Goal: Information Seeking & Learning: Learn about a topic

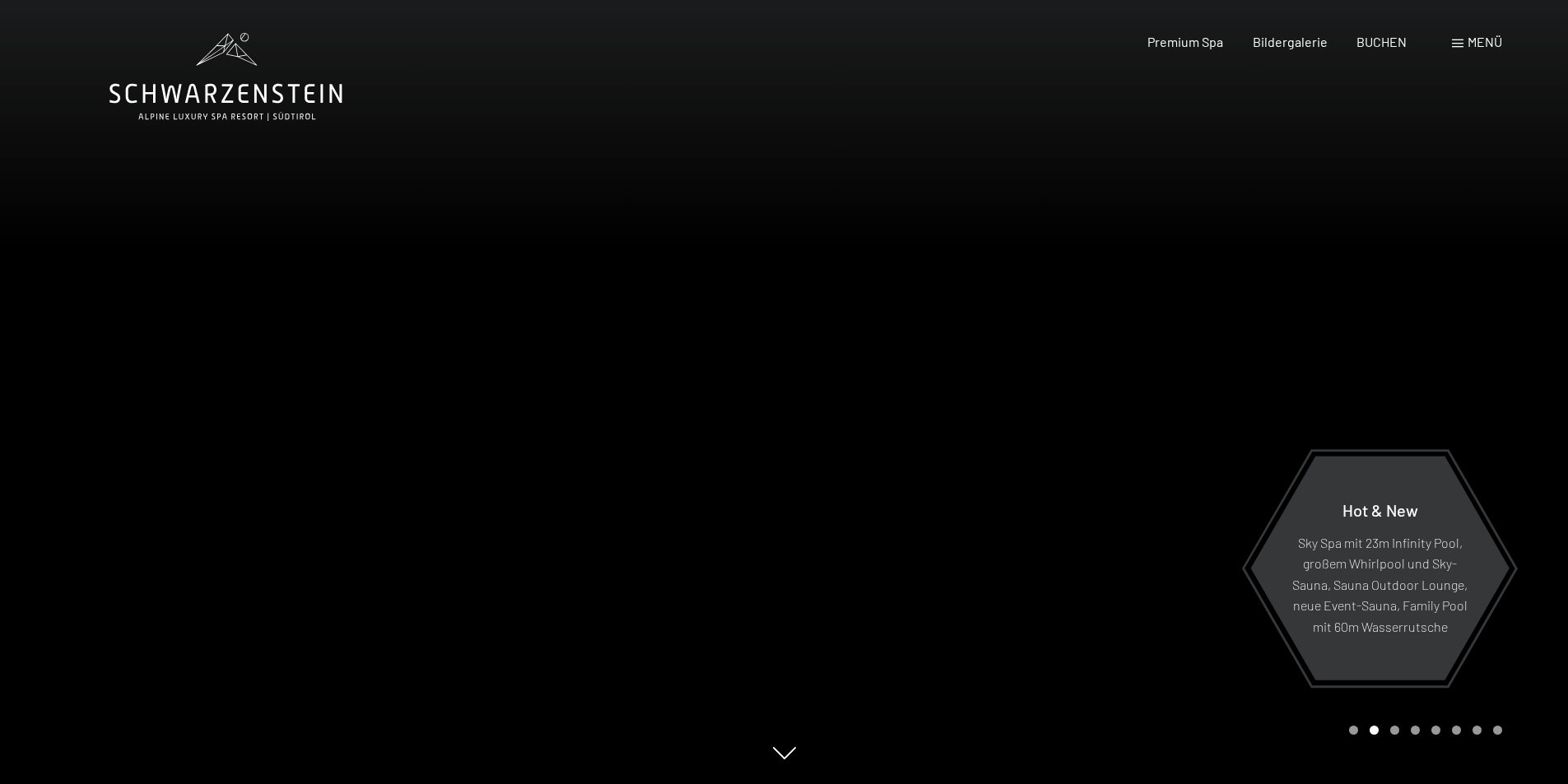
click at [1495, 41] on span "Menü" at bounding box center [1485, 41] width 35 height 16
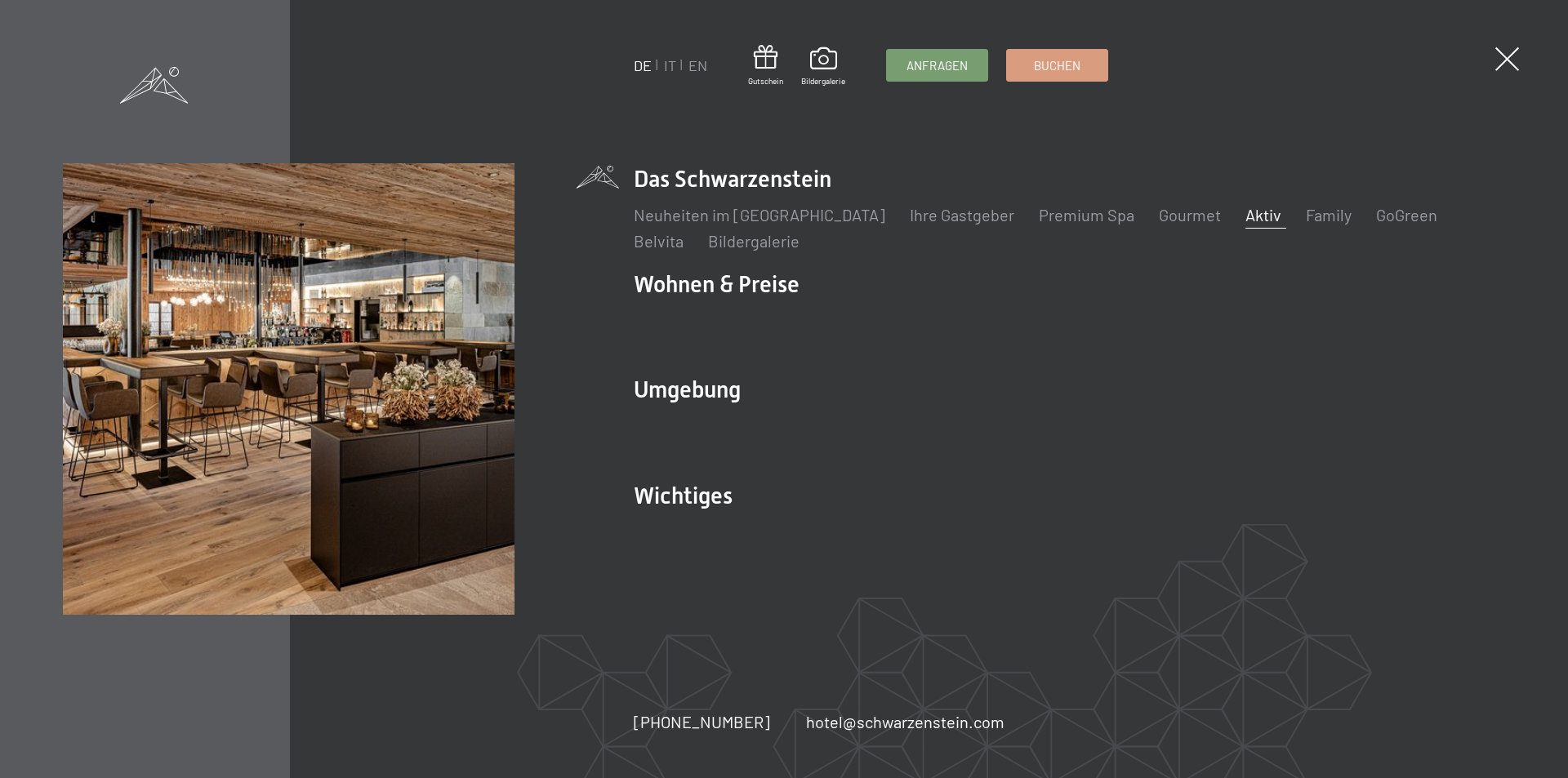
click at [1246, 219] on link "Aktiv" at bounding box center [1263, 215] width 36 height 19
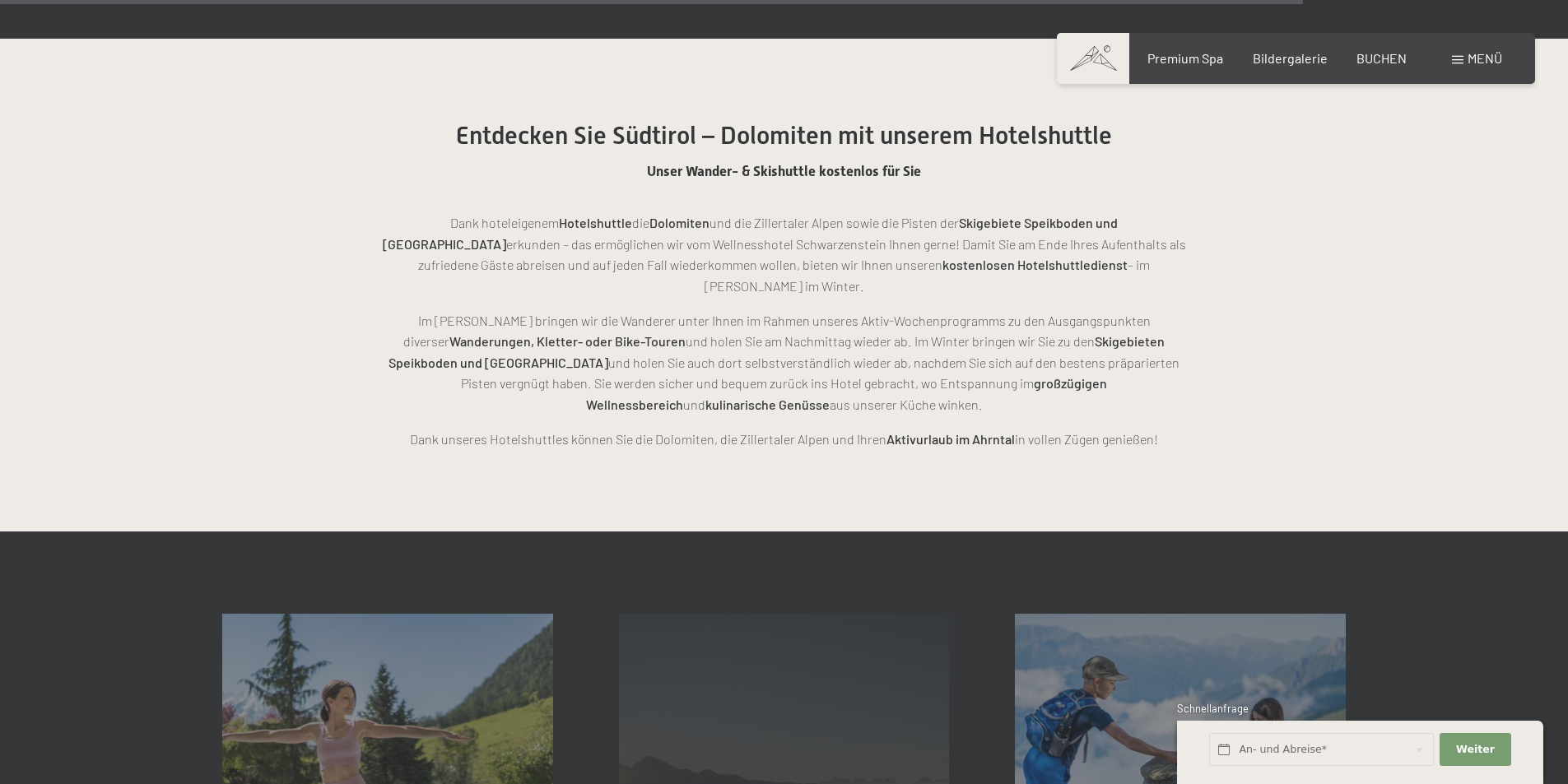
scroll to position [4279, 0]
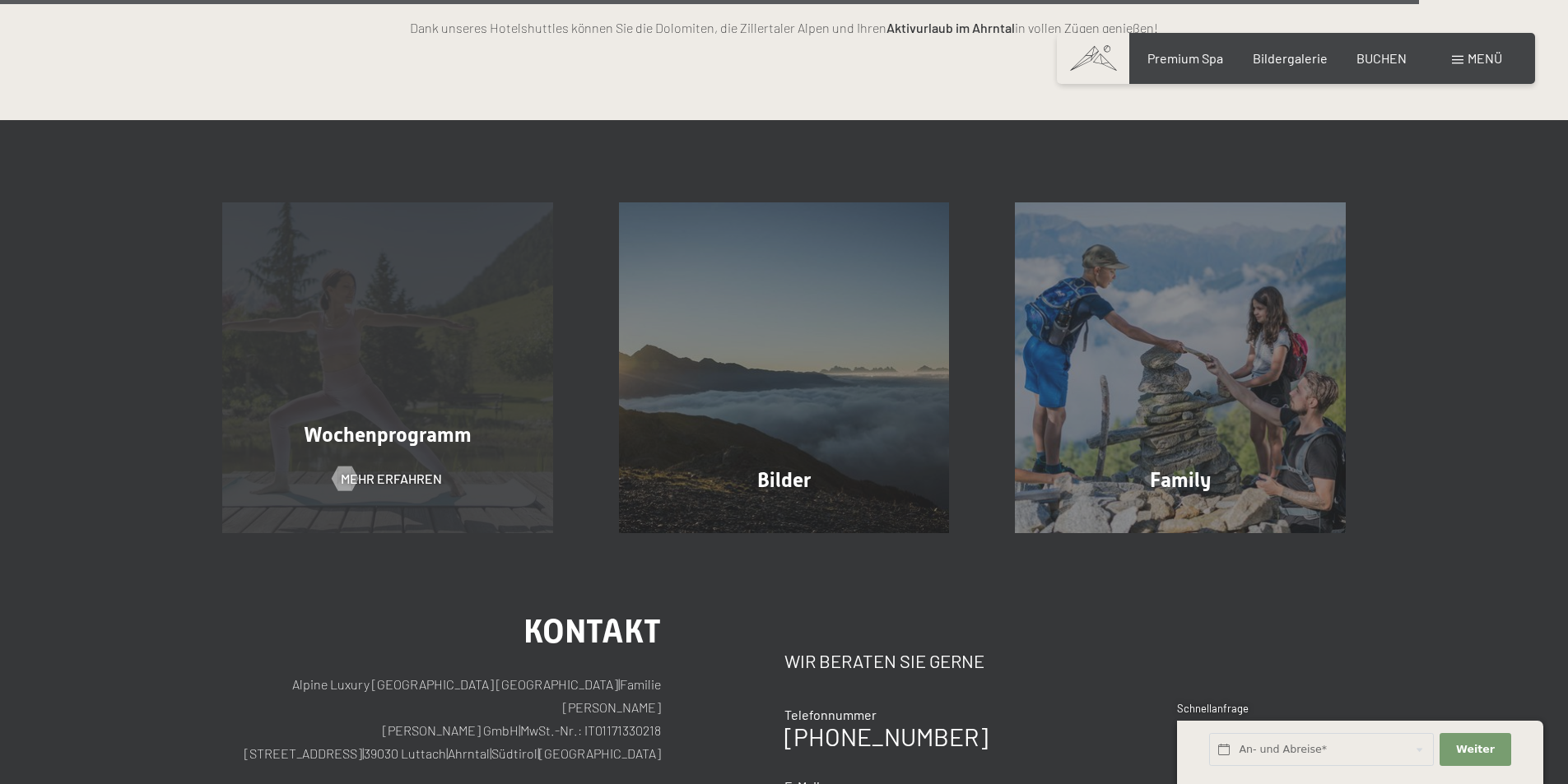
click at [385, 298] on div "Wochenprogramm Mehr erfahren" at bounding box center [387, 368] width 396 height 331
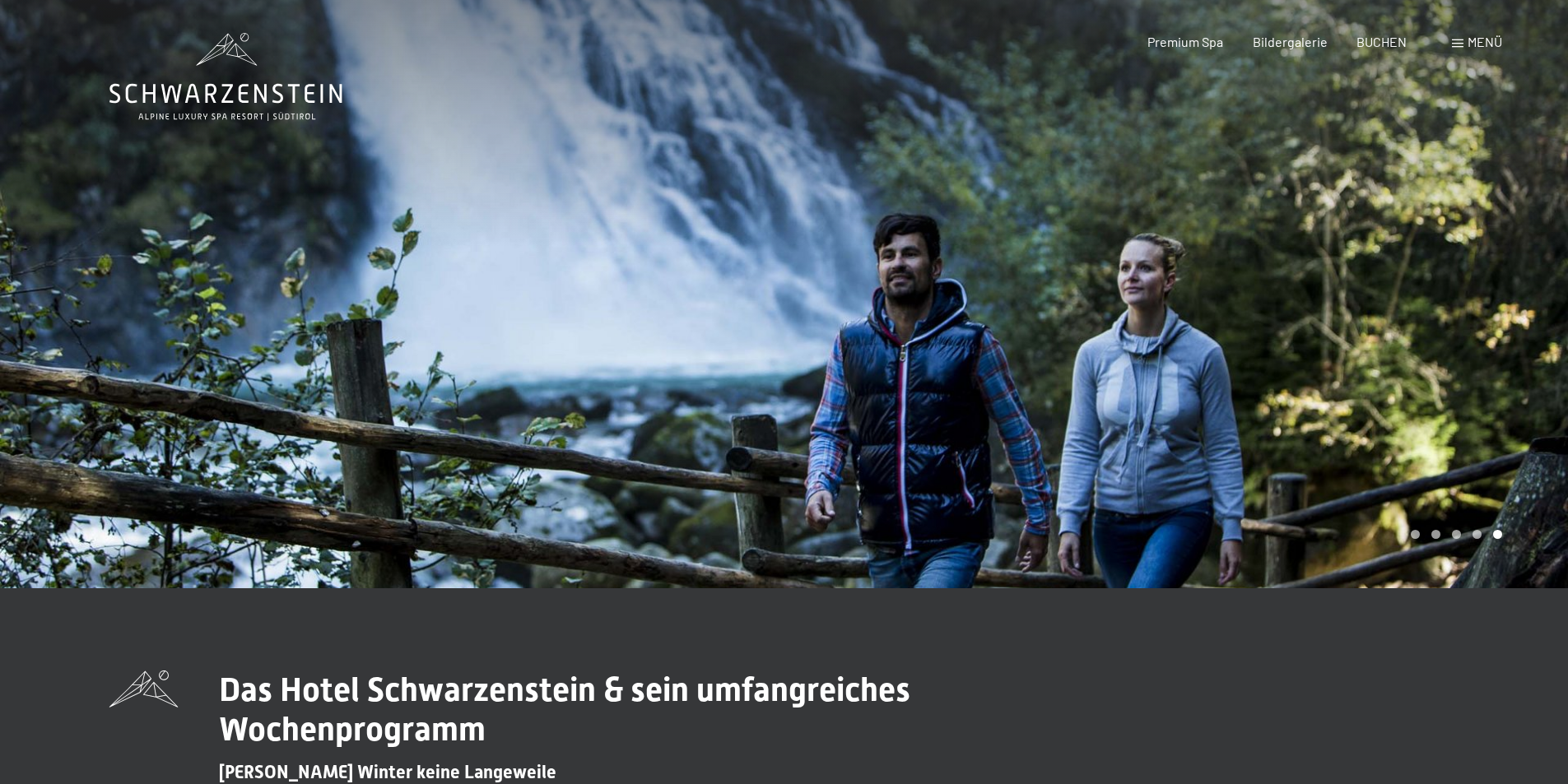
click at [1492, 45] on span "Menü" at bounding box center [1485, 41] width 35 height 16
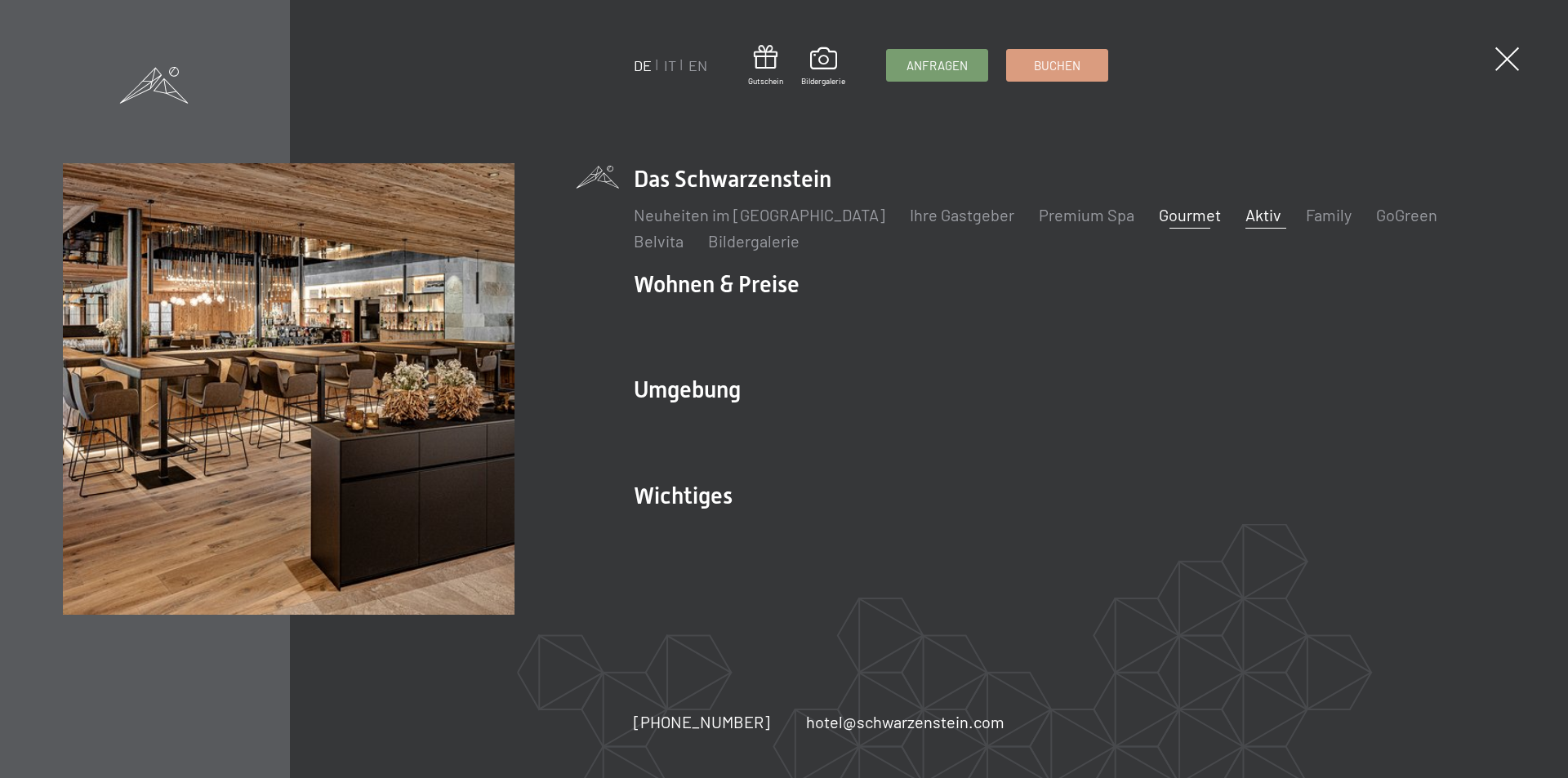
click at [1159, 220] on link "Gourmet" at bounding box center [1190, 215] width 62 height 19
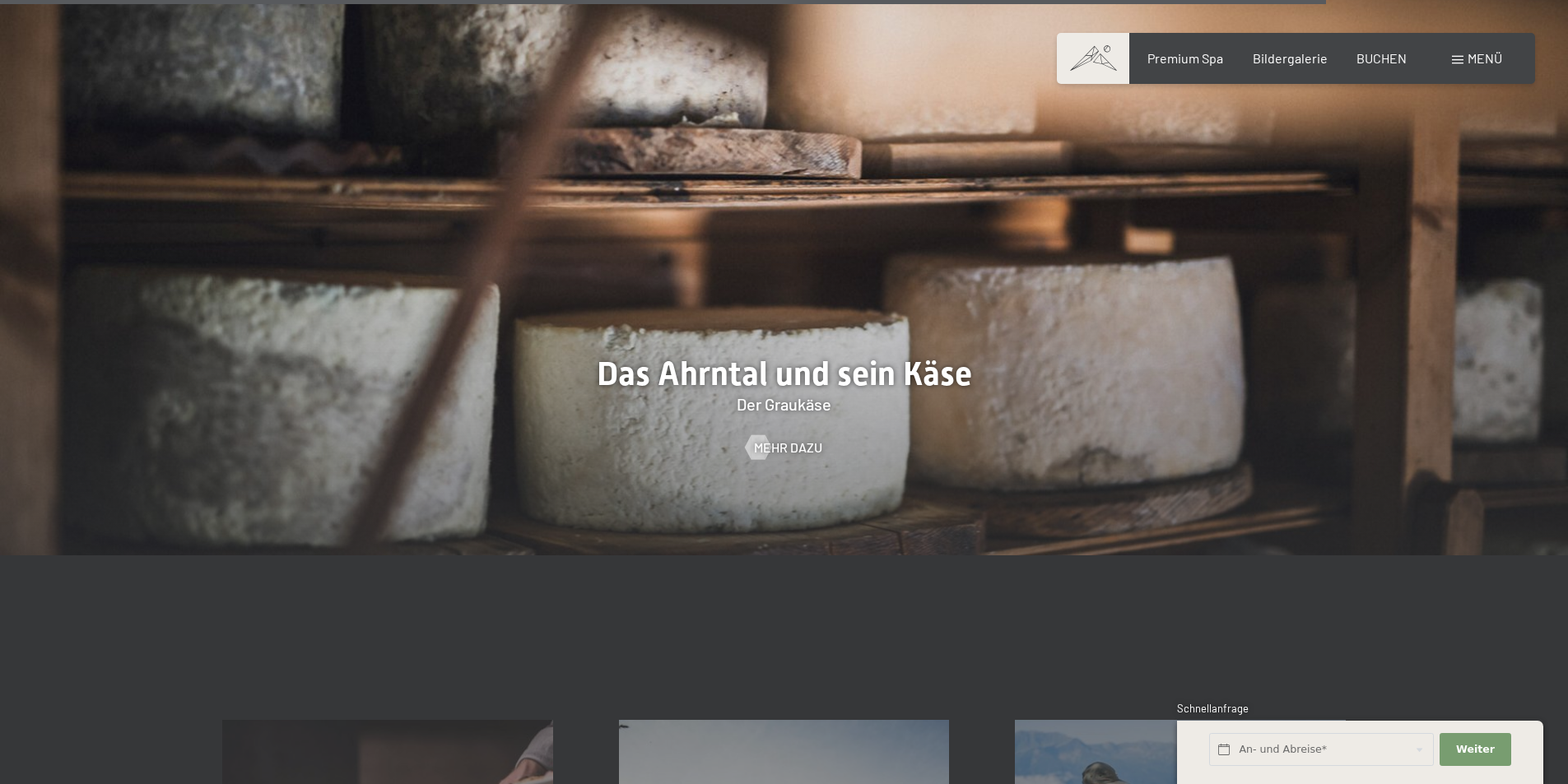
scroll to position [5009, 0]
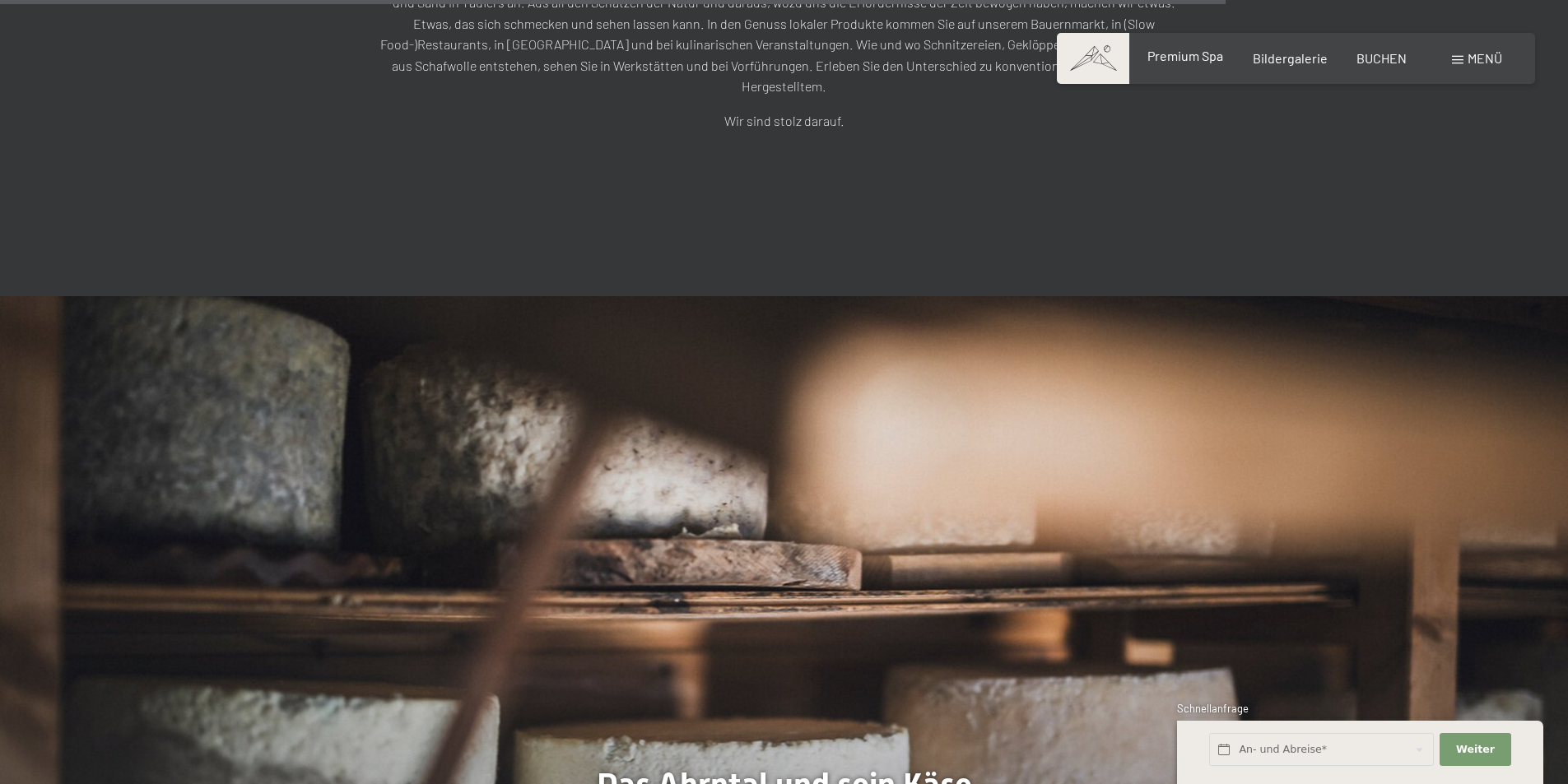
click at [1194, 64] on div "Premium Spa" at bounding box center [1186, 56] width 76 height 19
click at [1193, 53] on span "Premium Spa" at bounding box center [1186, 56] width 76 height 16
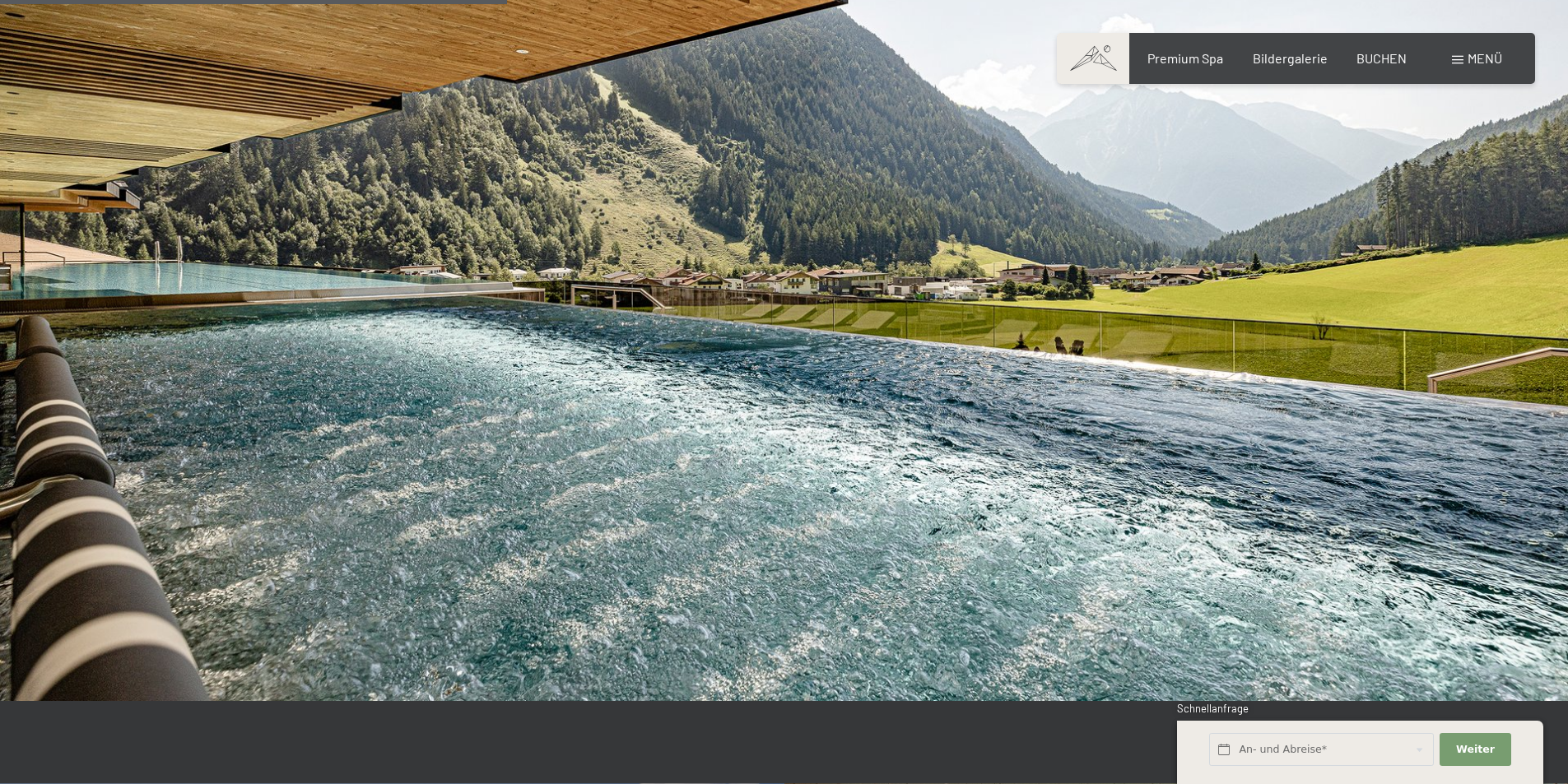
scroll to position [3374, 0]
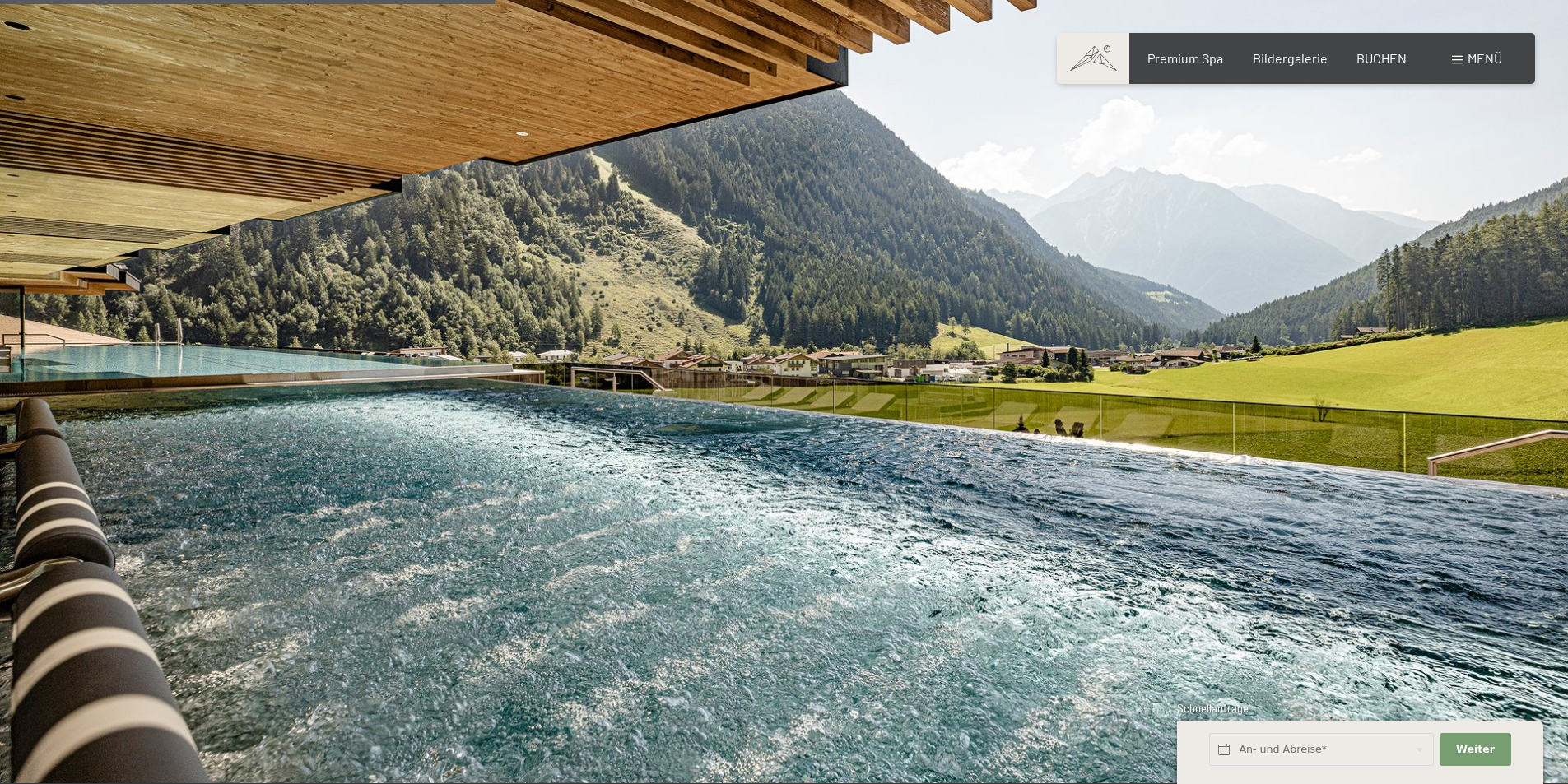
click at [1492, 56] on span "Menü" at bounding box center [1485, 58] width 35 height 16
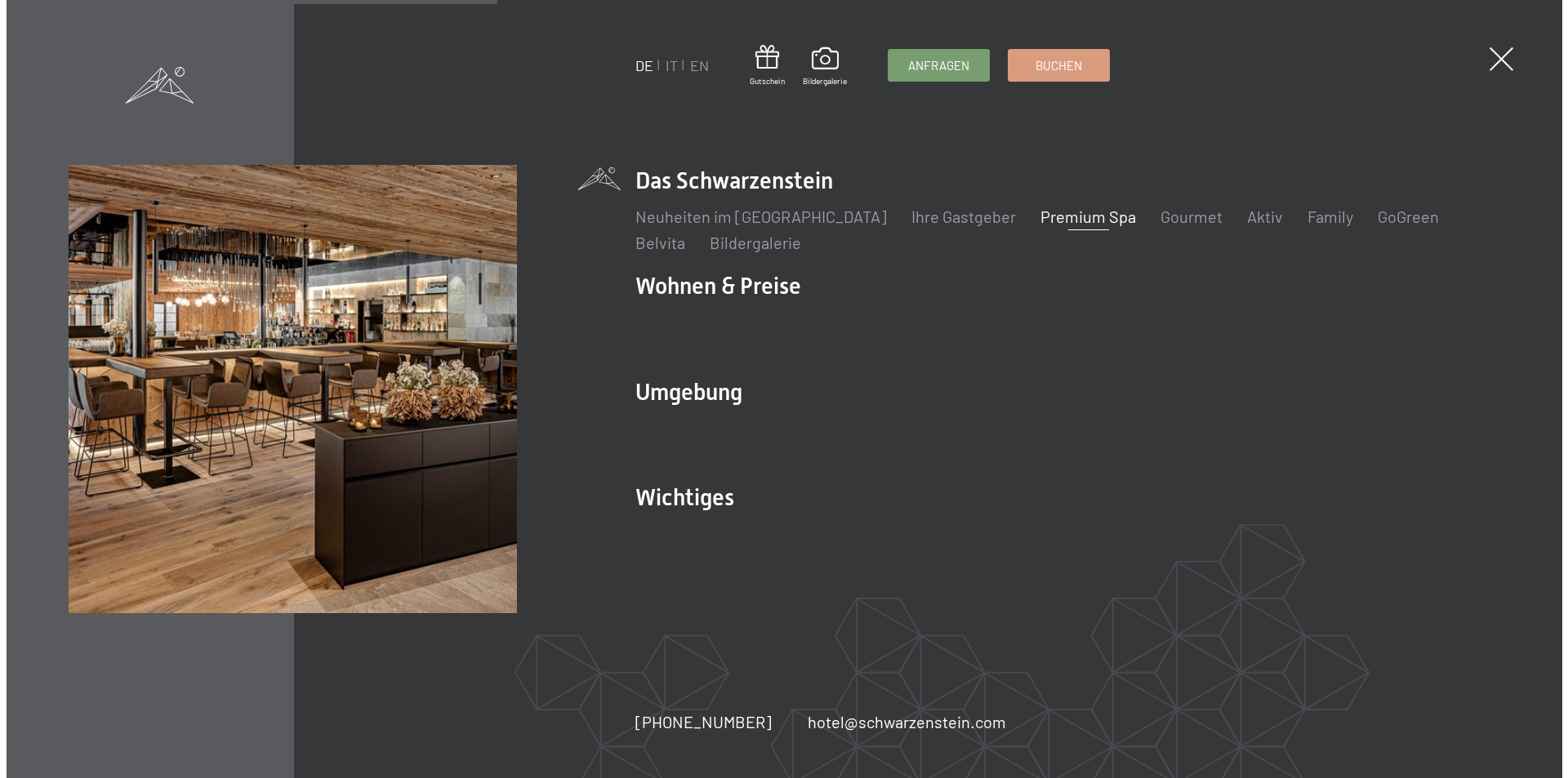
scroll to position [3357, 0]
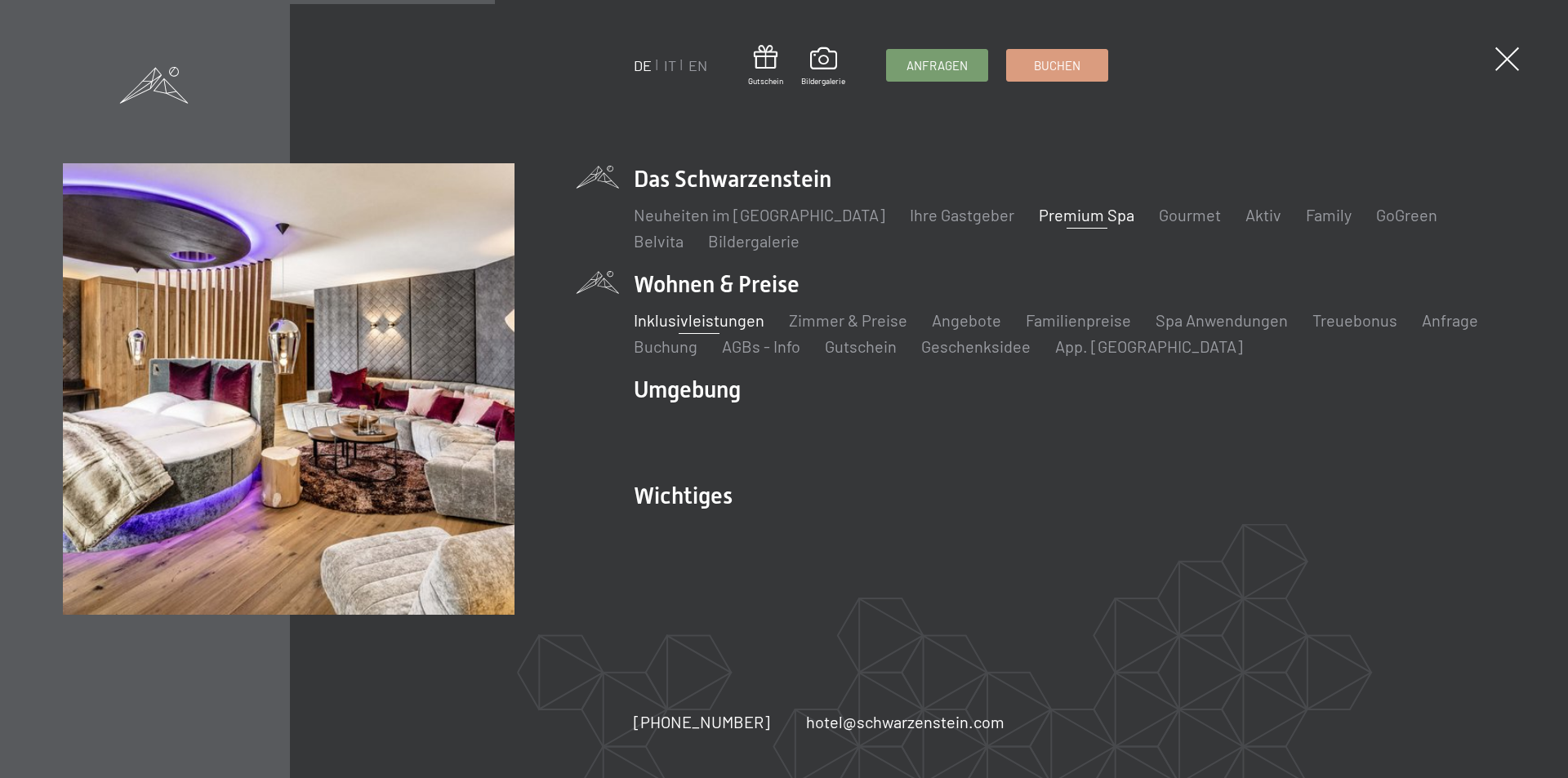
click at [724, 321] on link "Inklusivleistungen" at bounding box center [699, 320] width 131 height 19
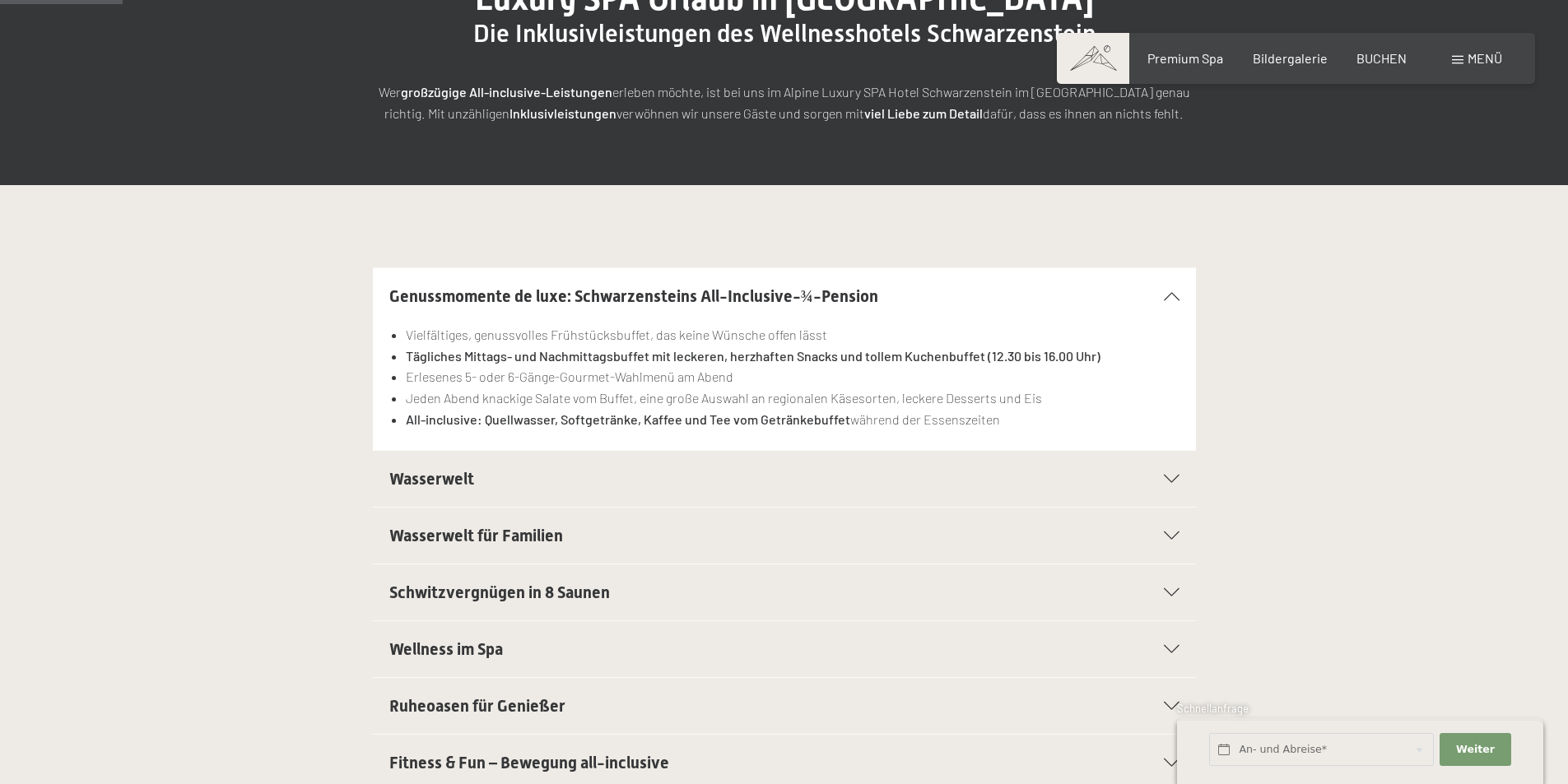
scroll to position [329, 0]
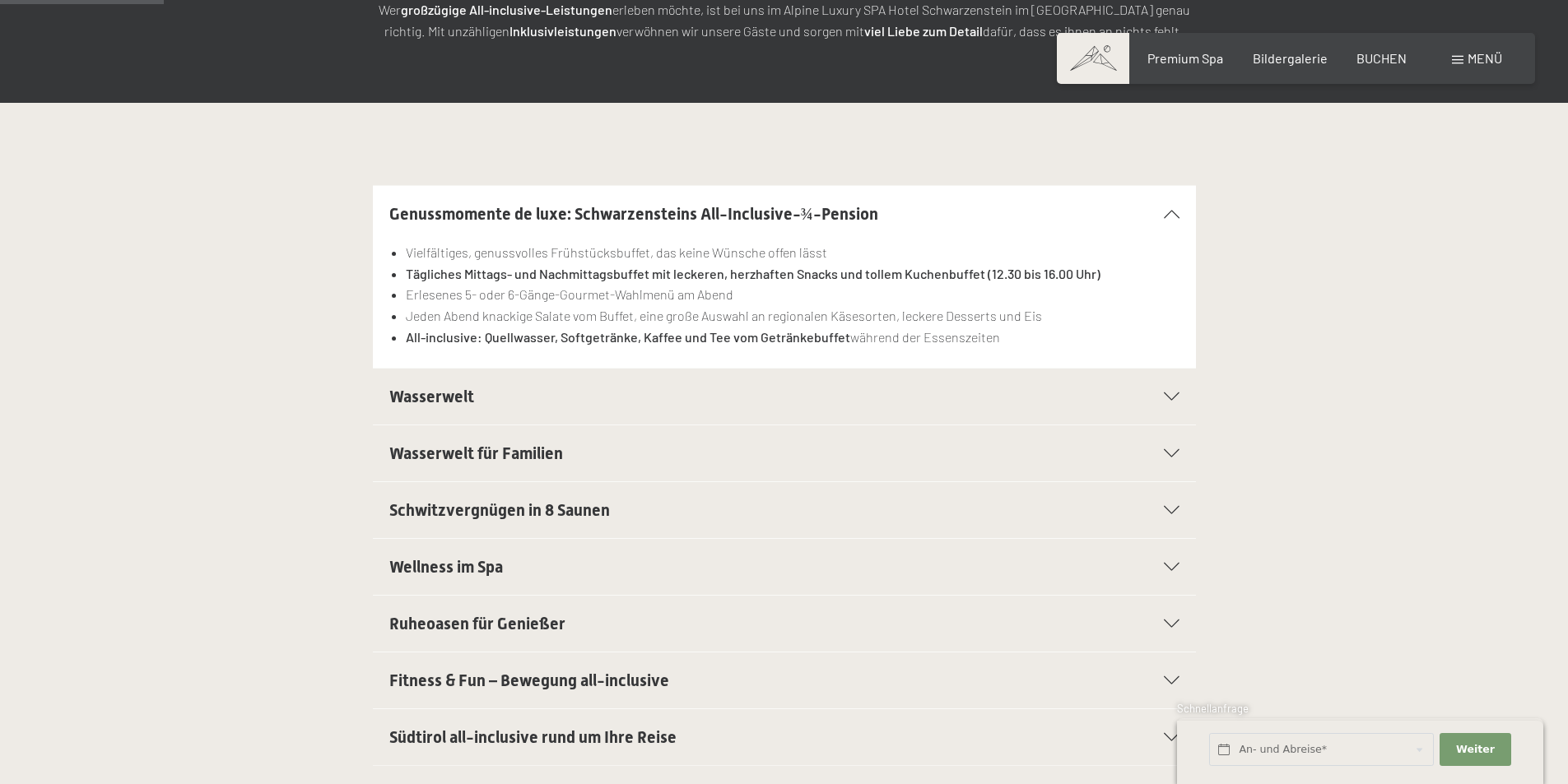
click at [858, 400] on h2 "Wasserwelt" at bounding box center [745, 396] width 711 height 23
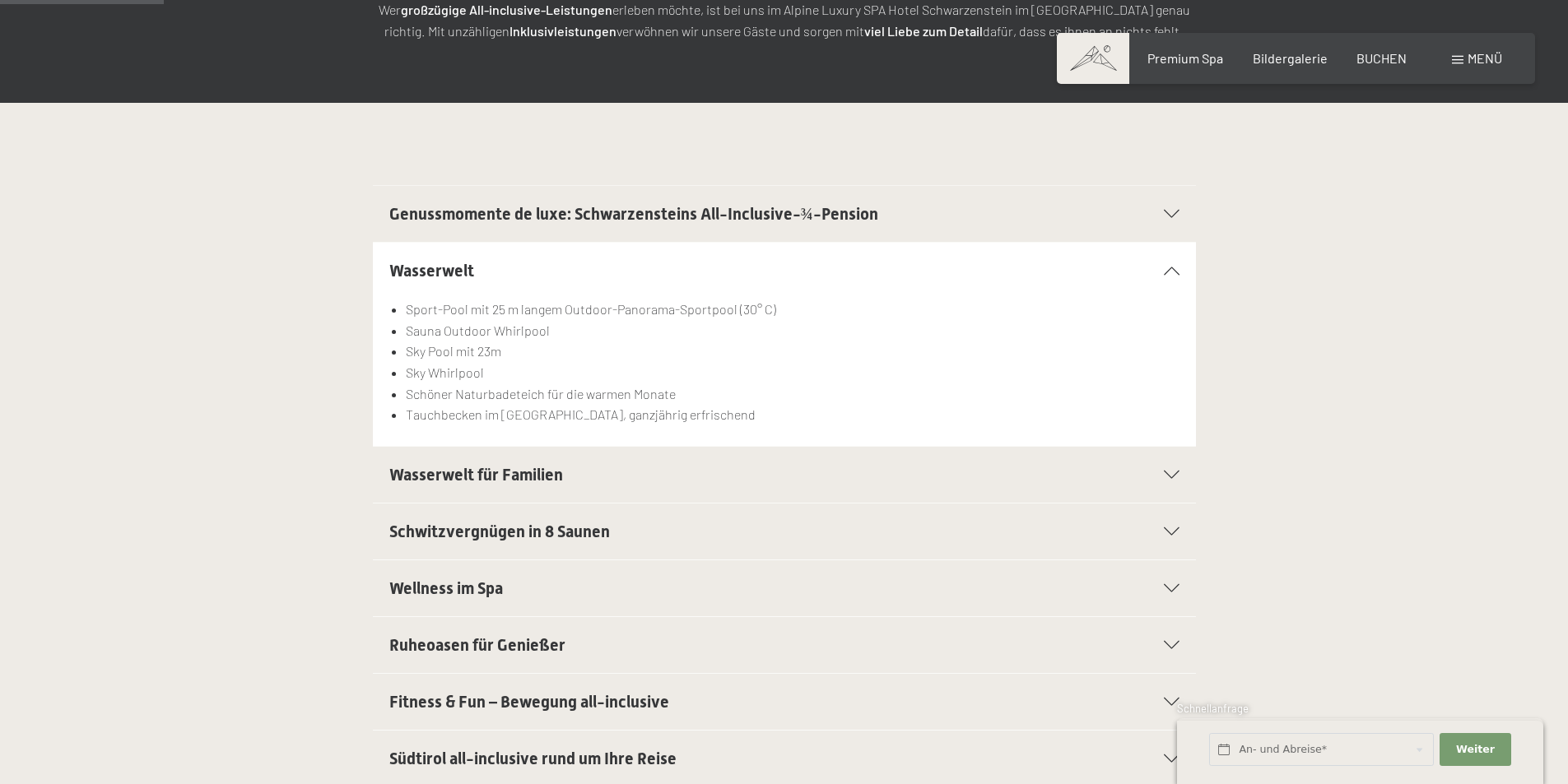
click at [839, 484] on h2 "Wasserwelt für Familien" at bounding box center [745, 474] width 711 height 23
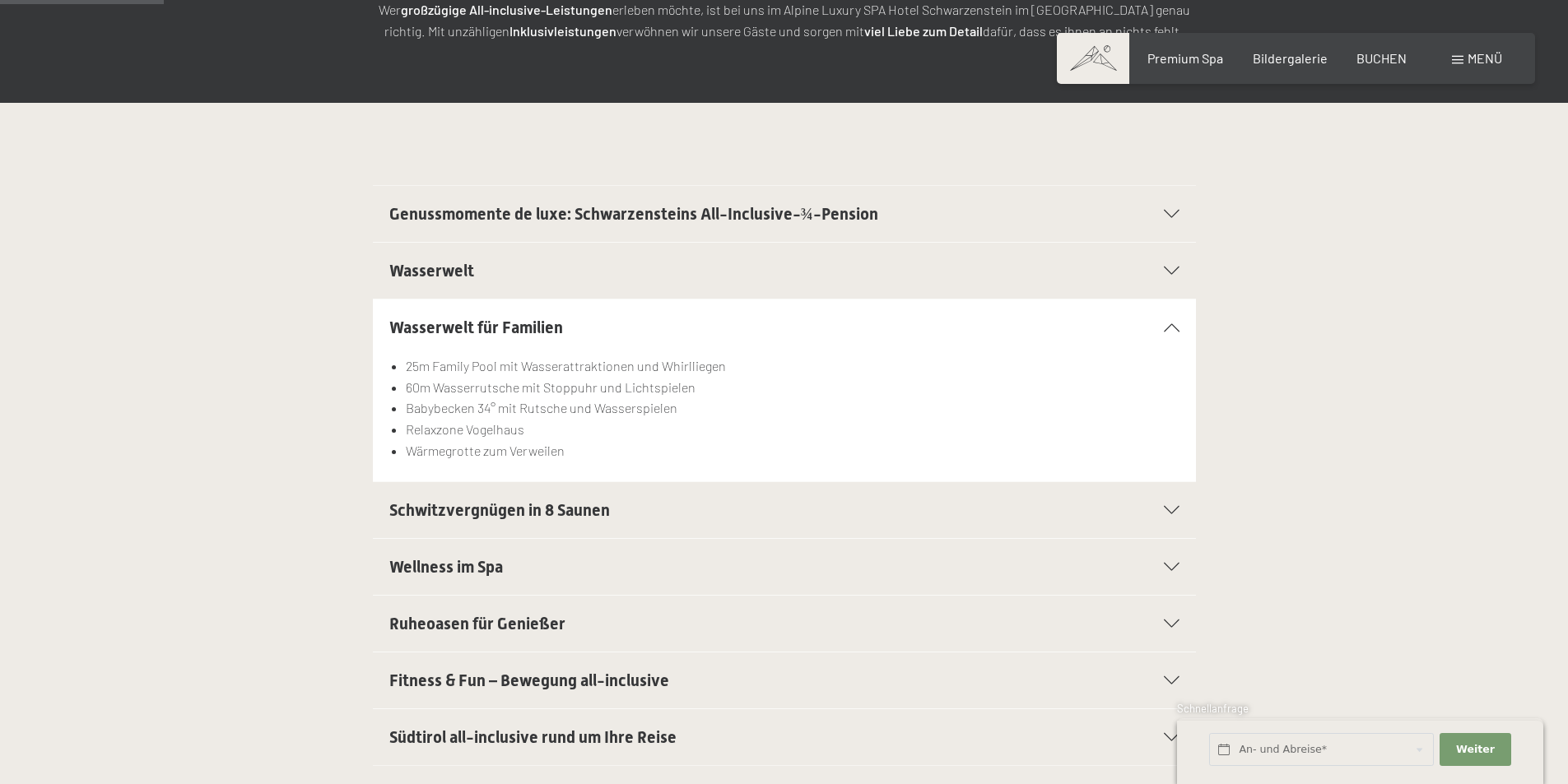
click at [748, 520] on h2 "Schwitzvergnügen in 8 Saunen" at bounding box center [745, 510] width 711 height 23
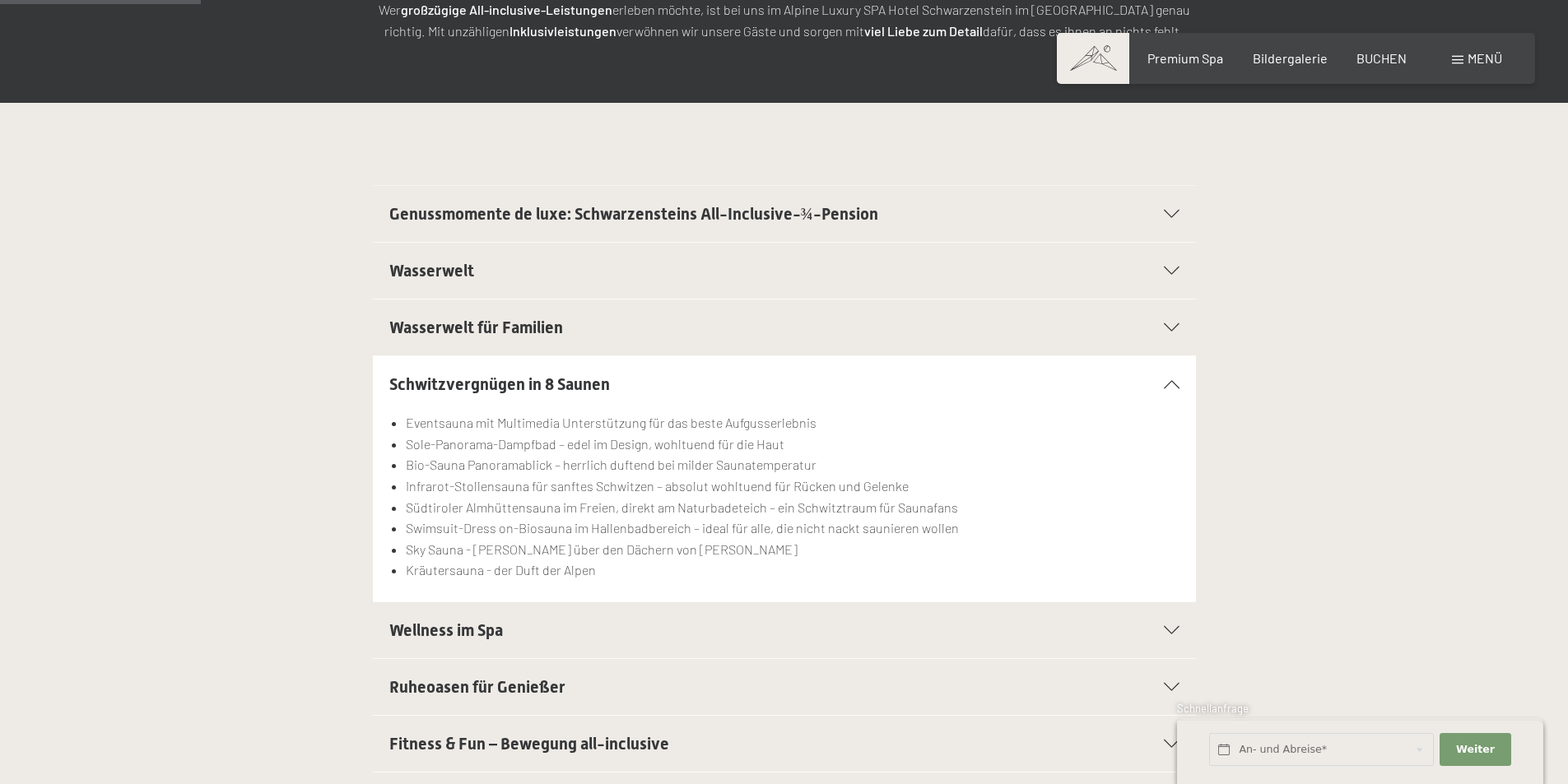
scroll to position [494, 0]
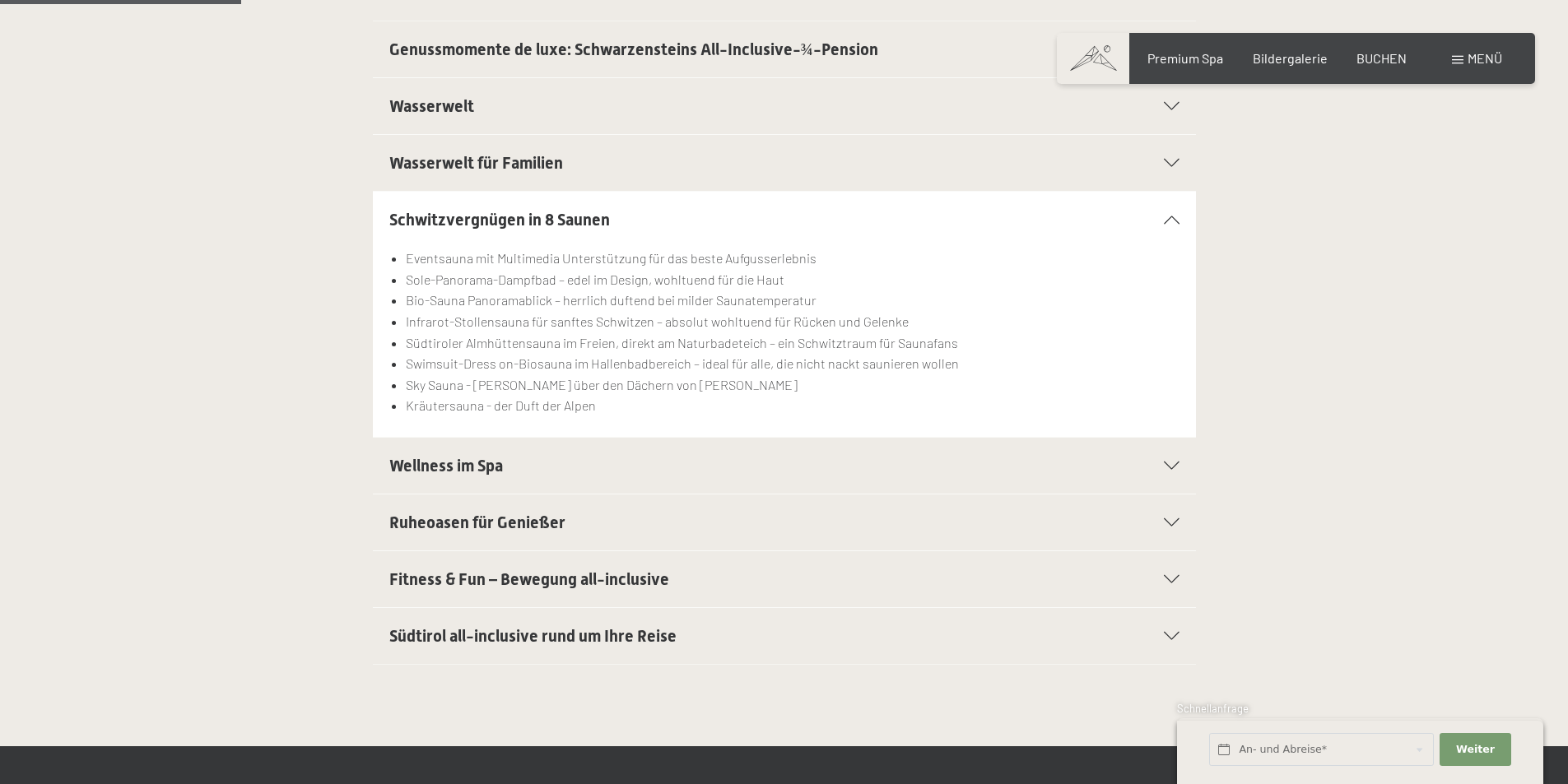
click at [693, 483] on div "Wellness im Spa" at bounding box center [784, 465] width 790 height 56
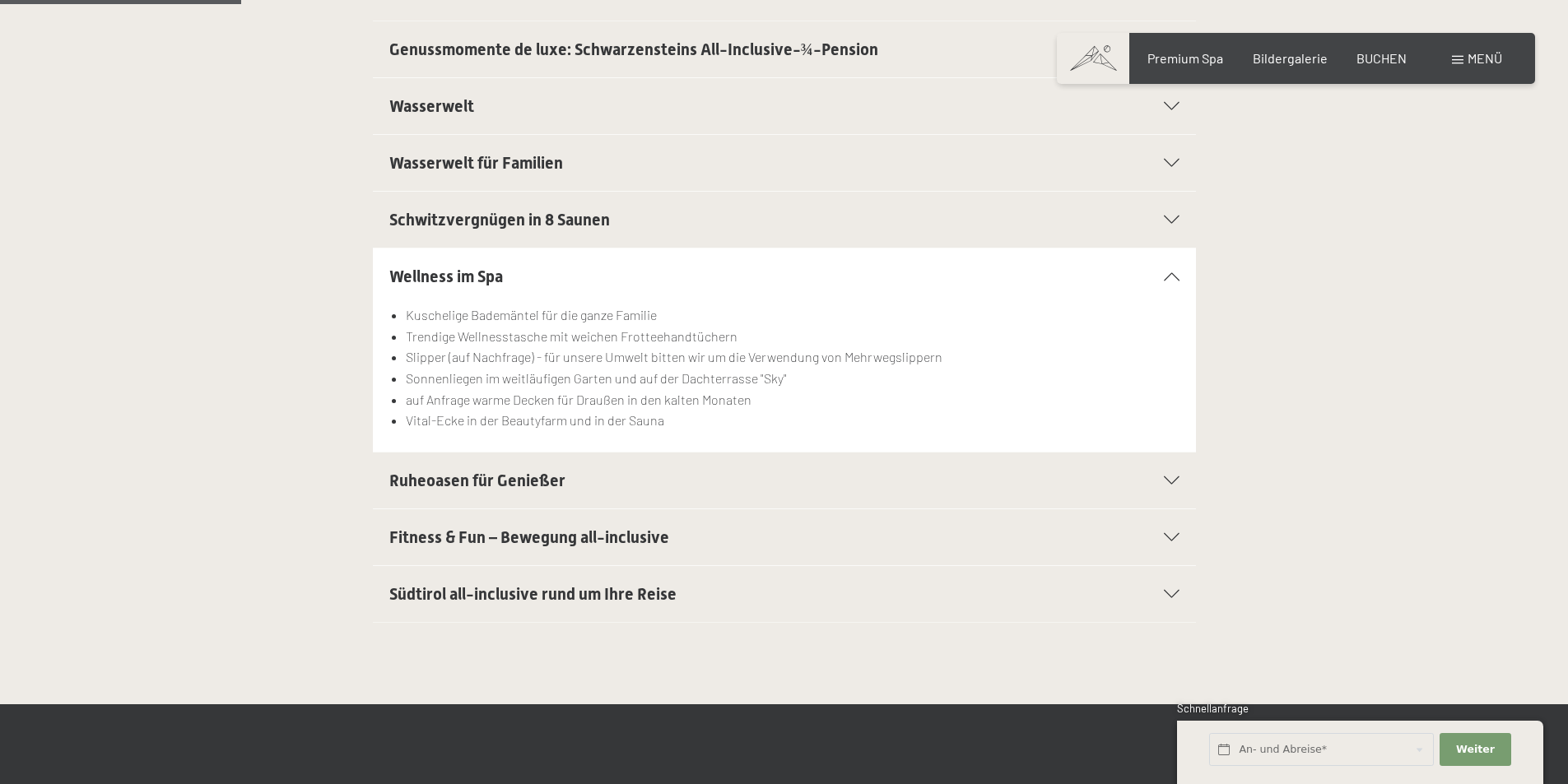
click at [693, 491] on h2 "Ruheoasen für Genießer" at bounding box center [745, 480] width 711 height 23
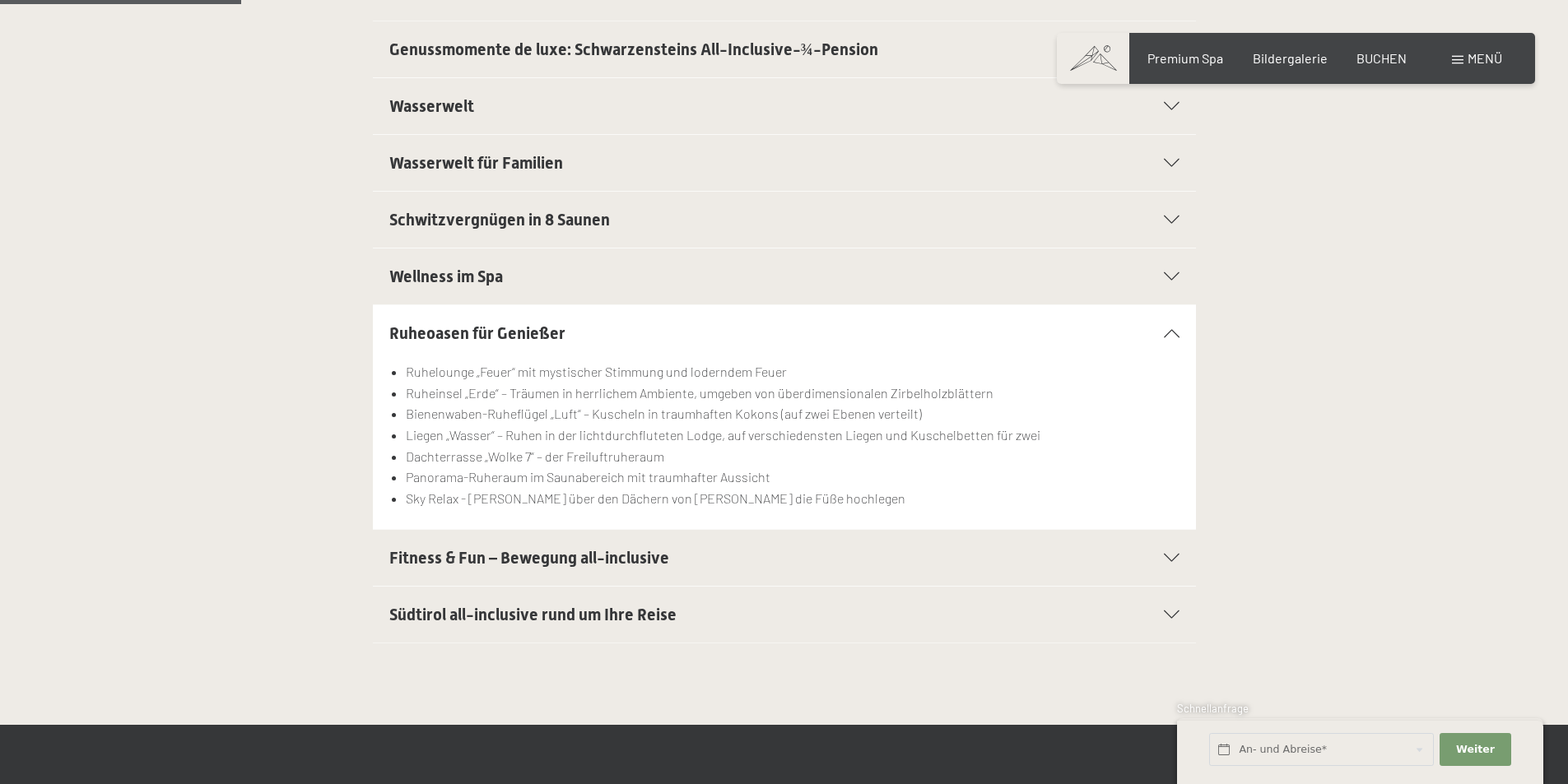
click at [691, 558] on h2 "Fitness & Fun – Bewegung all-inclusive" at bounding box center [745, 558] width 711 height 23
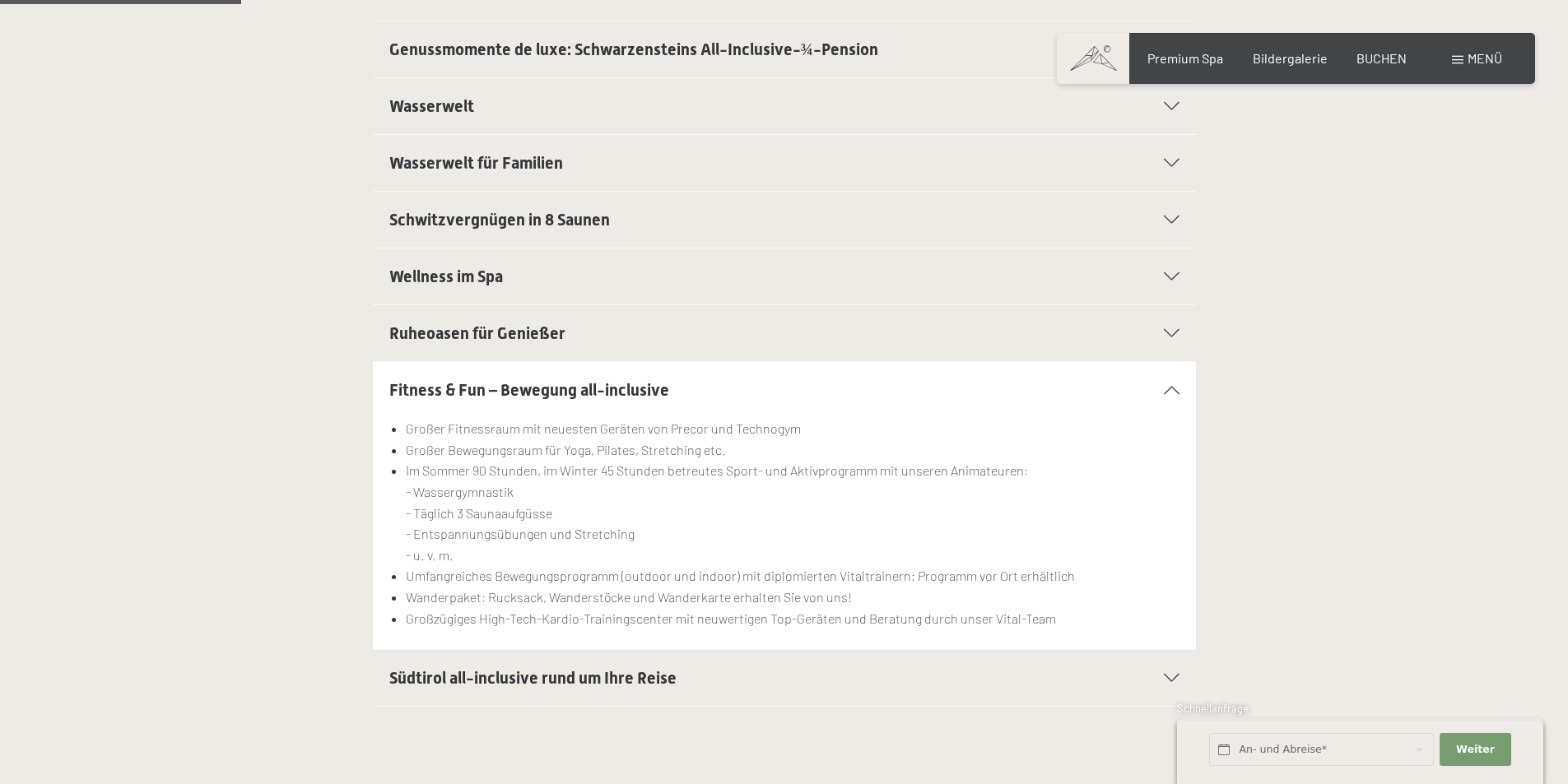
scroll to position [576, 0]
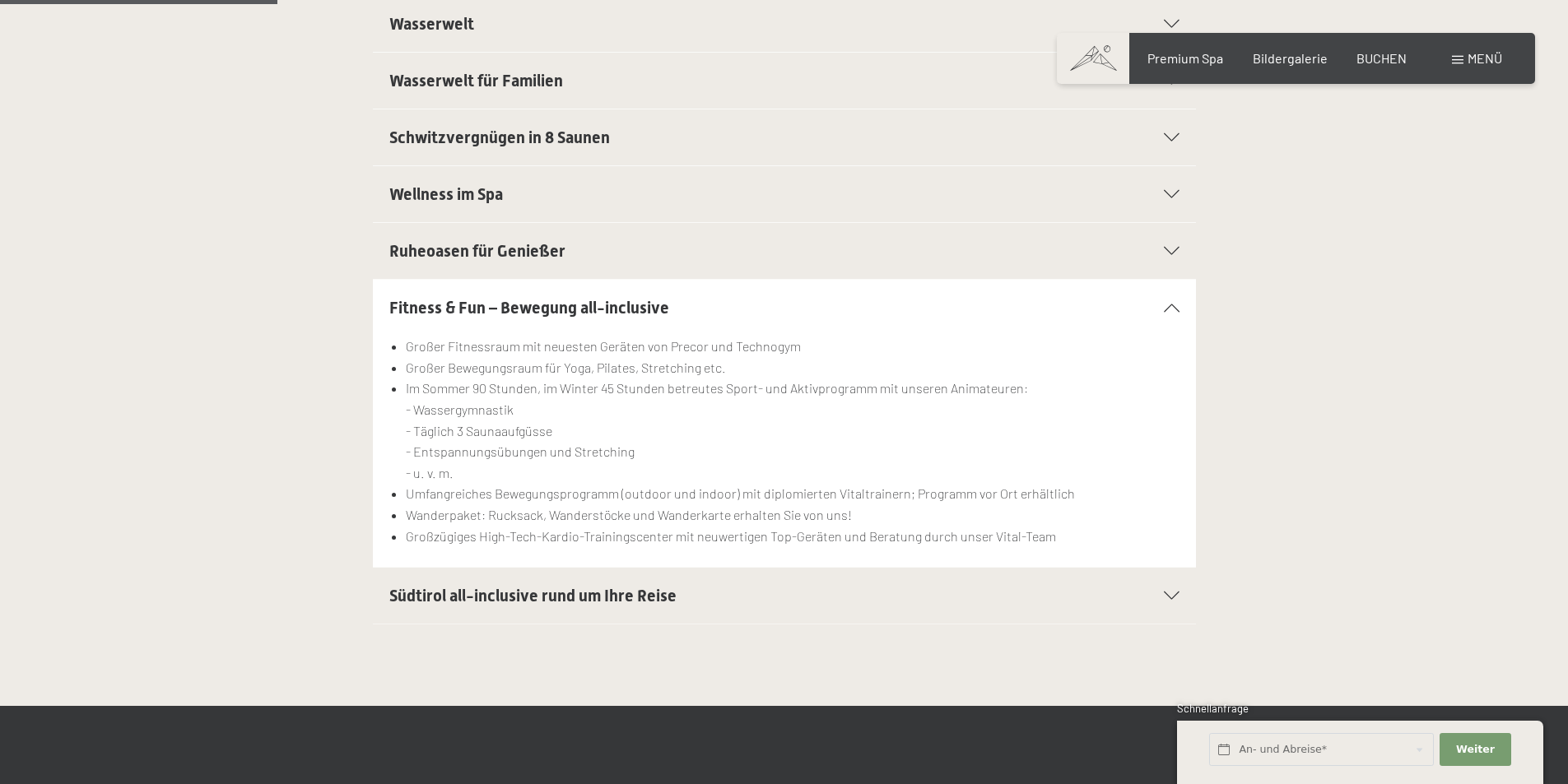
click at [621, 588] on span "Südtirol all-inclusive rund um Ihre Reise" at bounding box center [533, 595] width 287 height 19
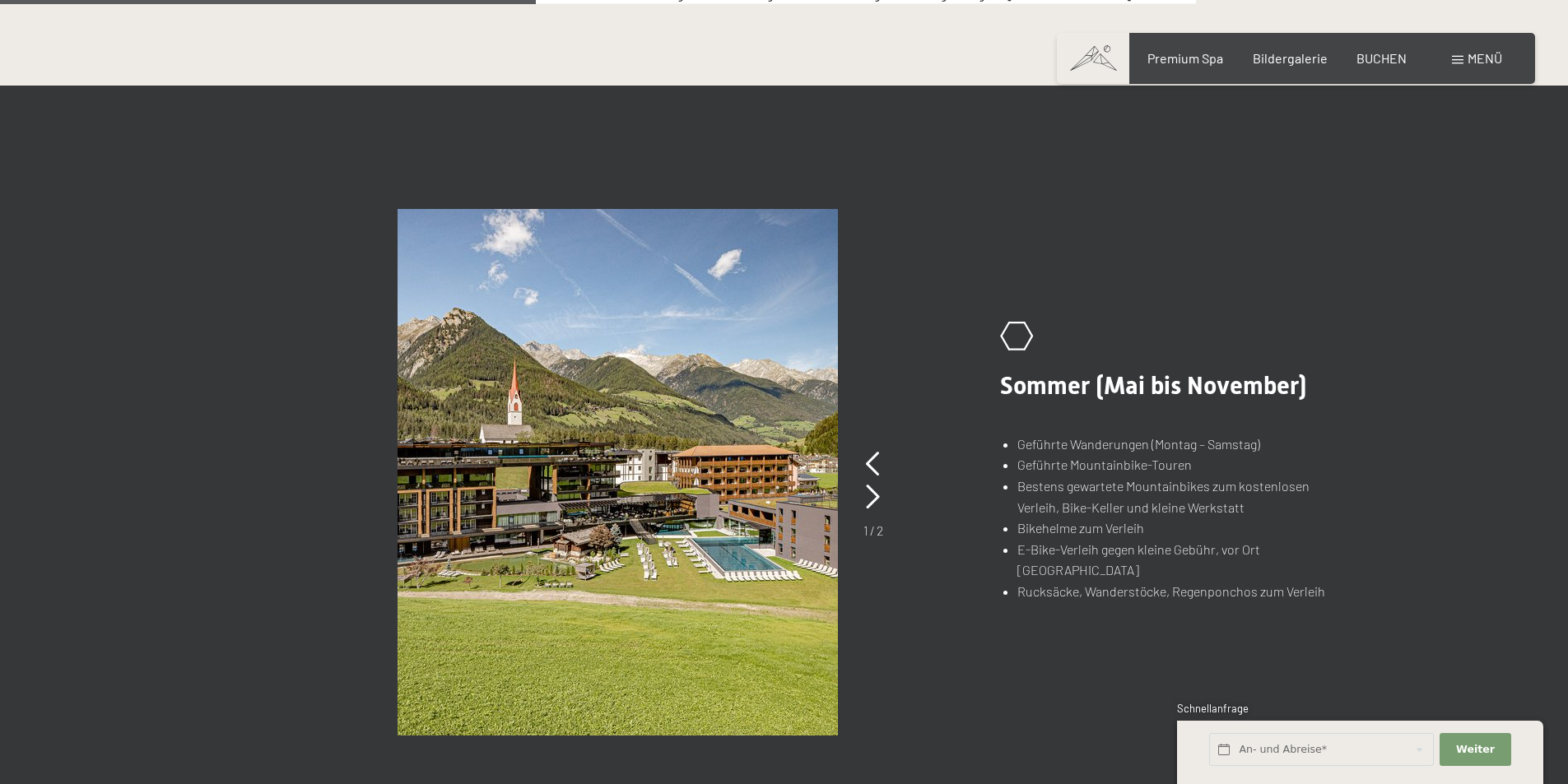
scroll to position [1152, 0]
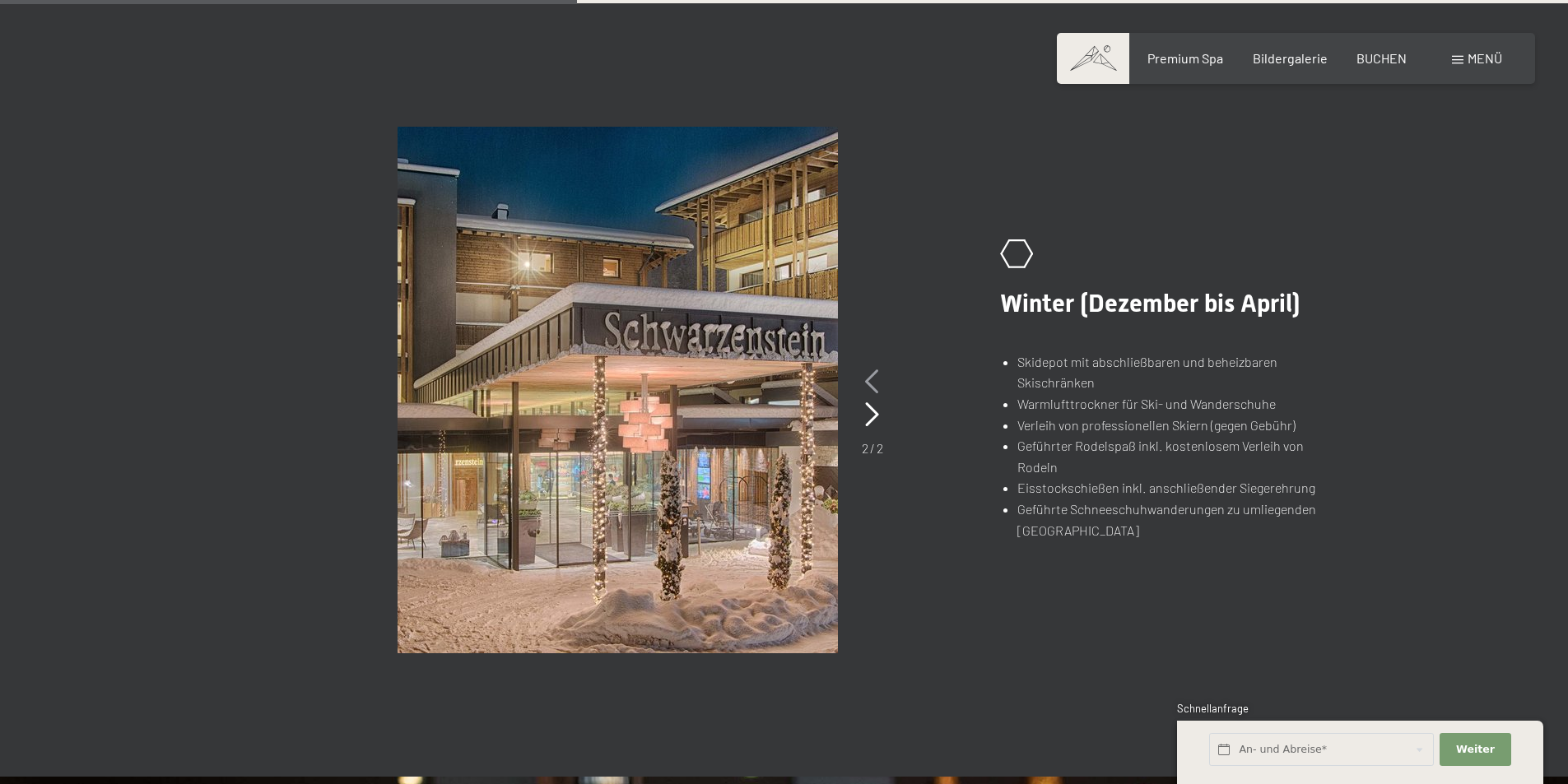
click at [873, 387] on icon at bounding box center [872, 381] width 14 height 24
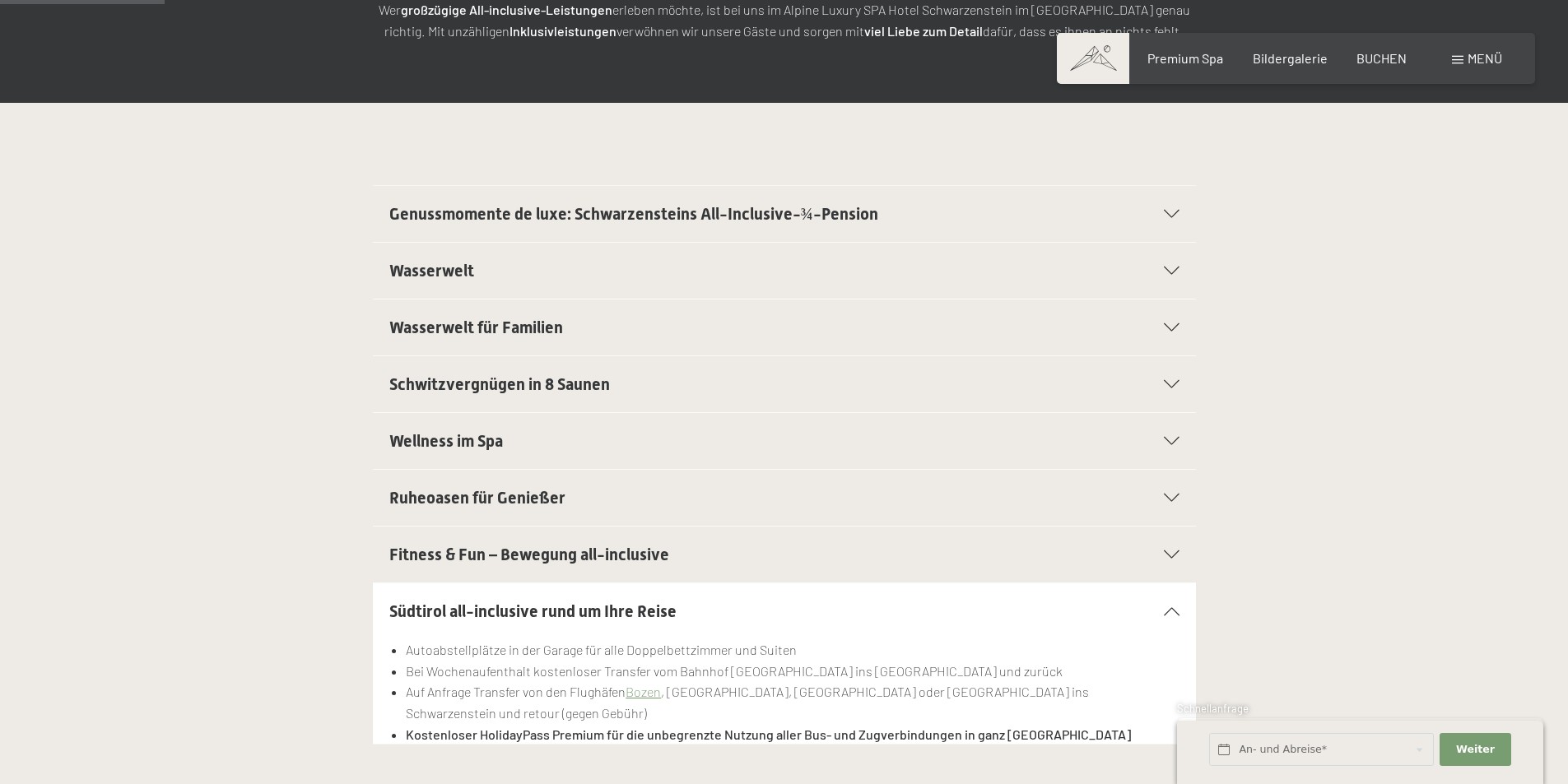
scroll to position [0, 0]
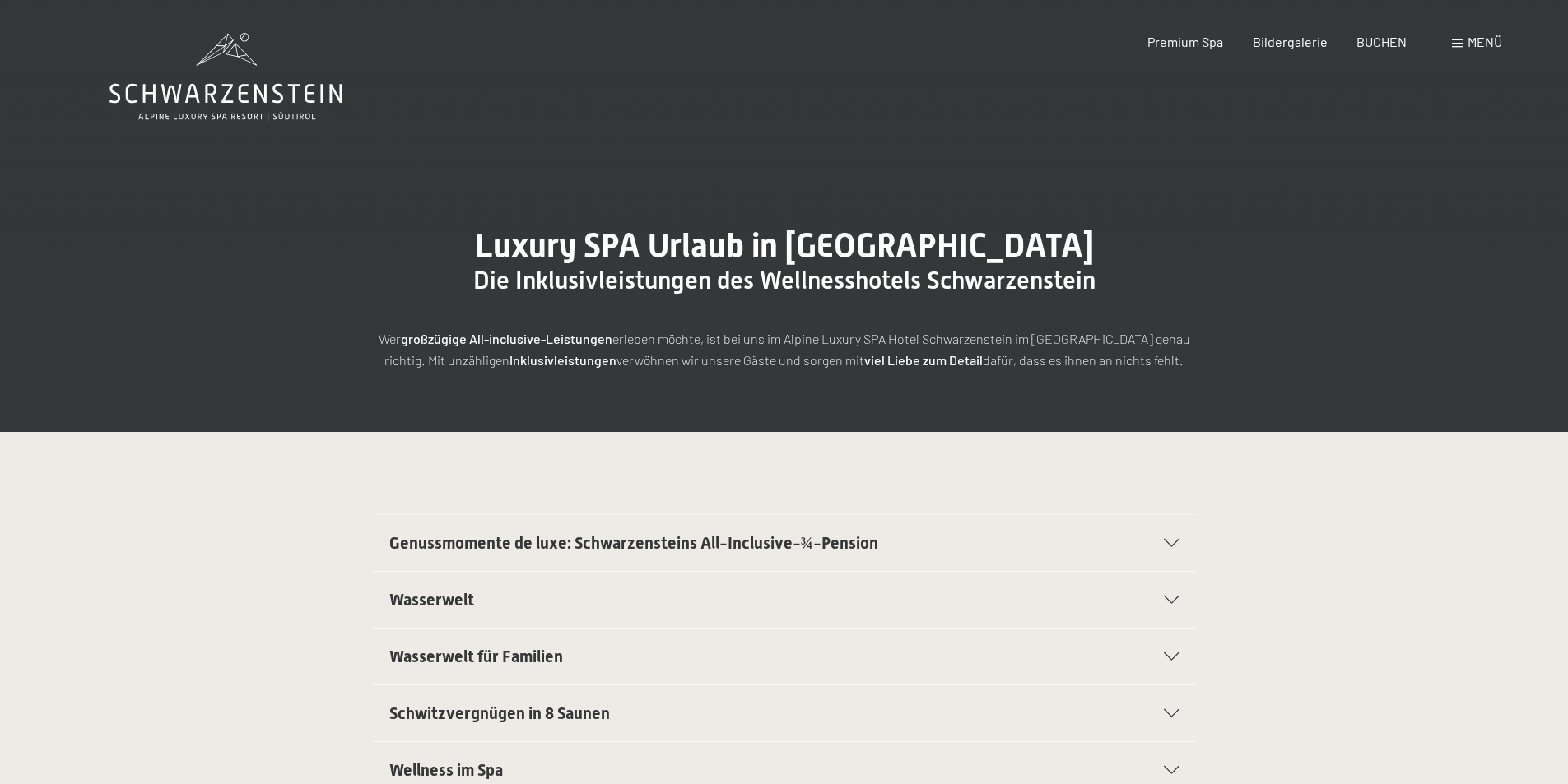
click at [752, 543] on span "Genussmomente de luxe: Schwarzensteins All-Inclusive-¾-Pension" at bounding box center [634, 543] width 489 height 19
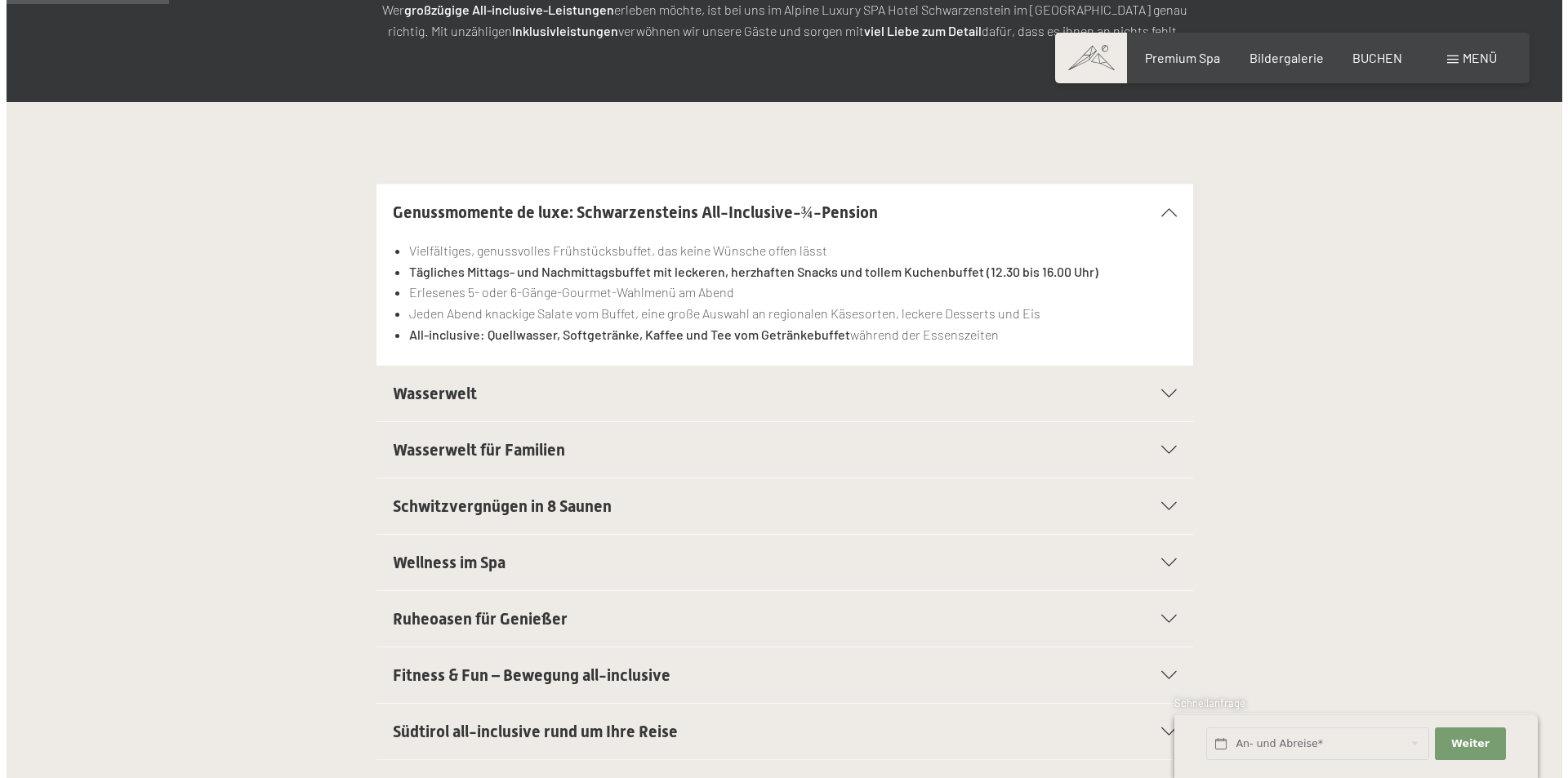
scroll to position [408, 0]
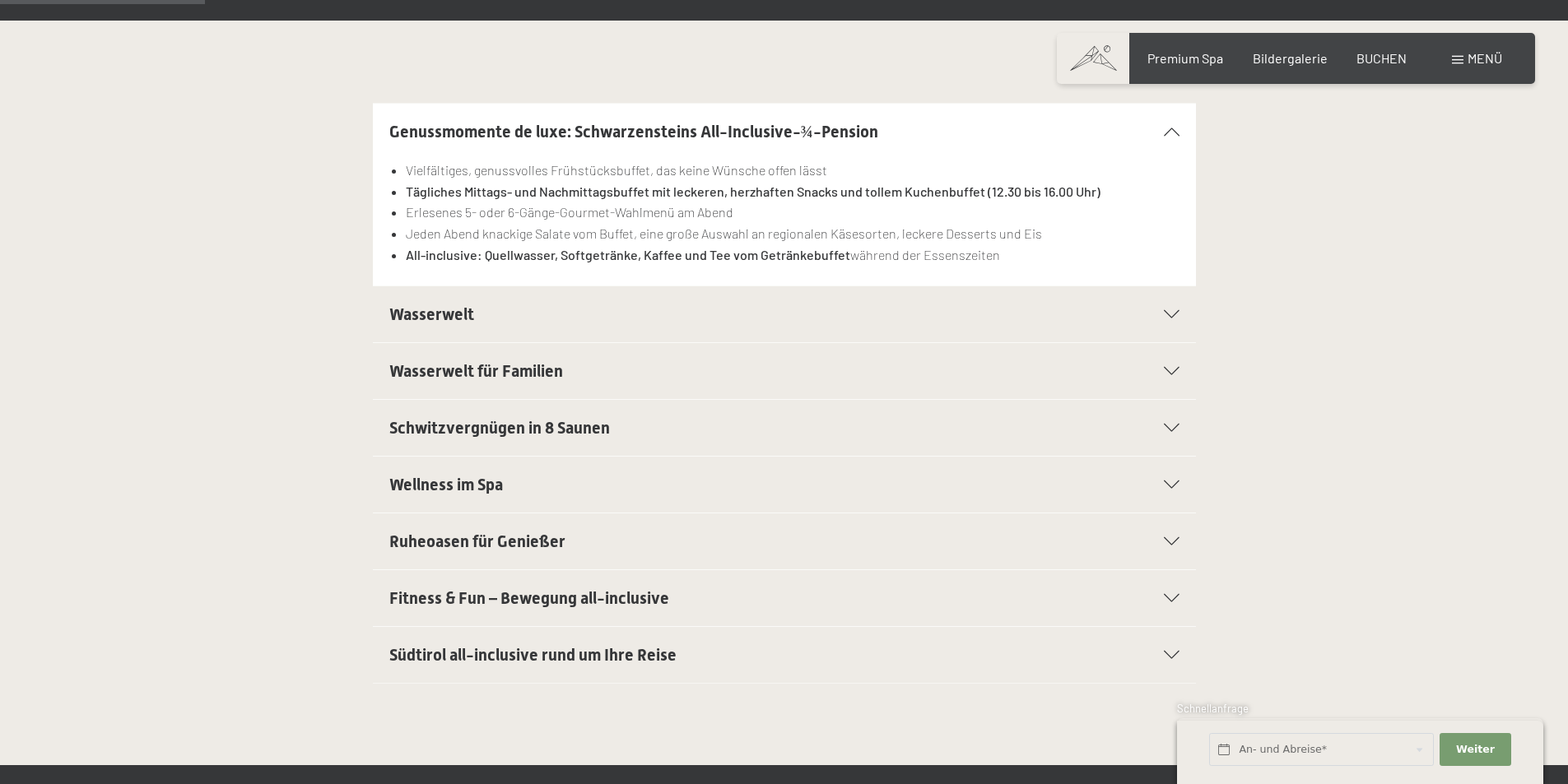
click at [614, 654] on span "Südtirol all-inclusive rund um Ihre Reise" at bounding box center [533, 654] width 287 height 19
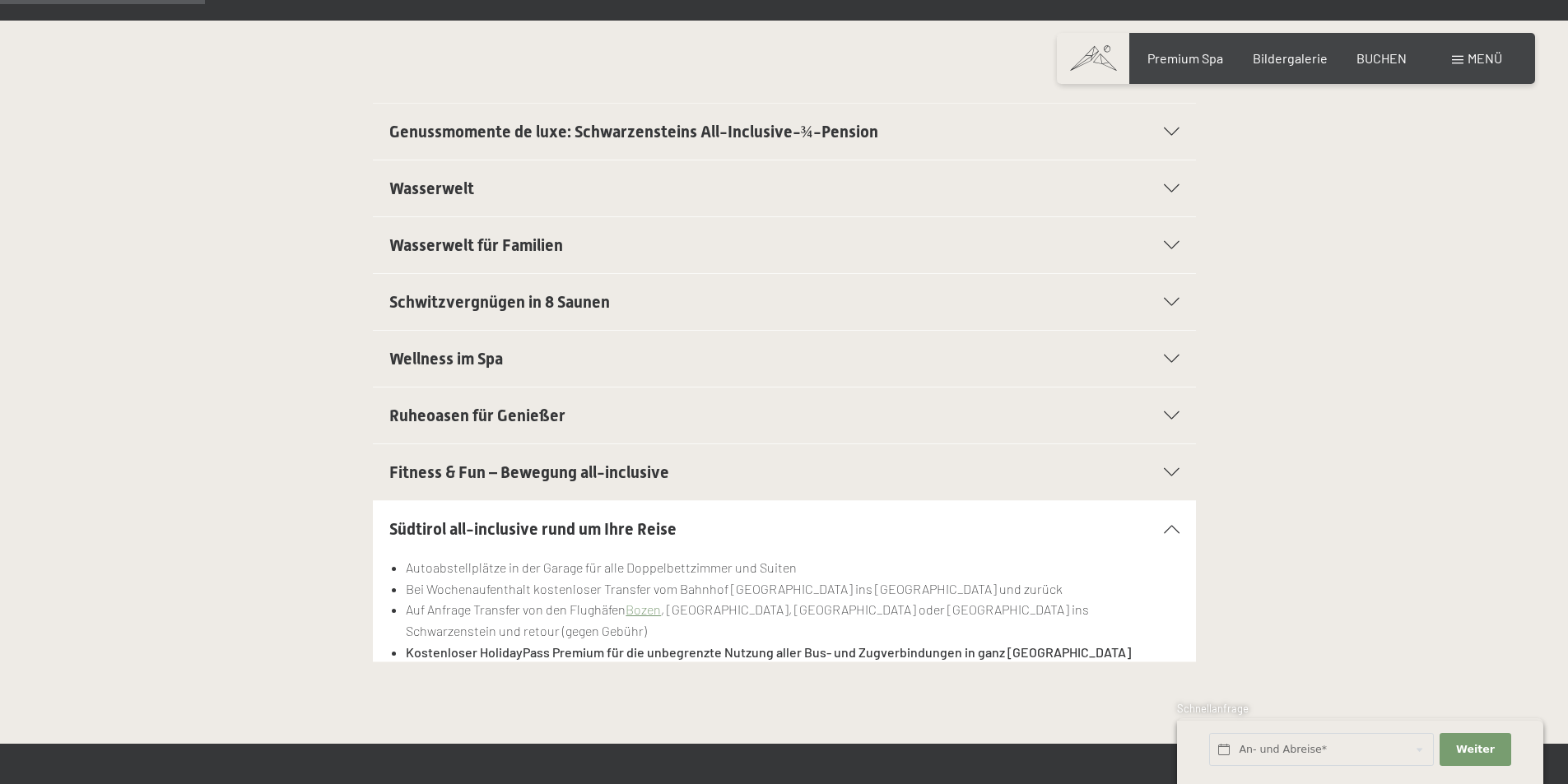
click at [1486, 56] on span "Menü" at bounding box center [1485, 58] width 35 height 16
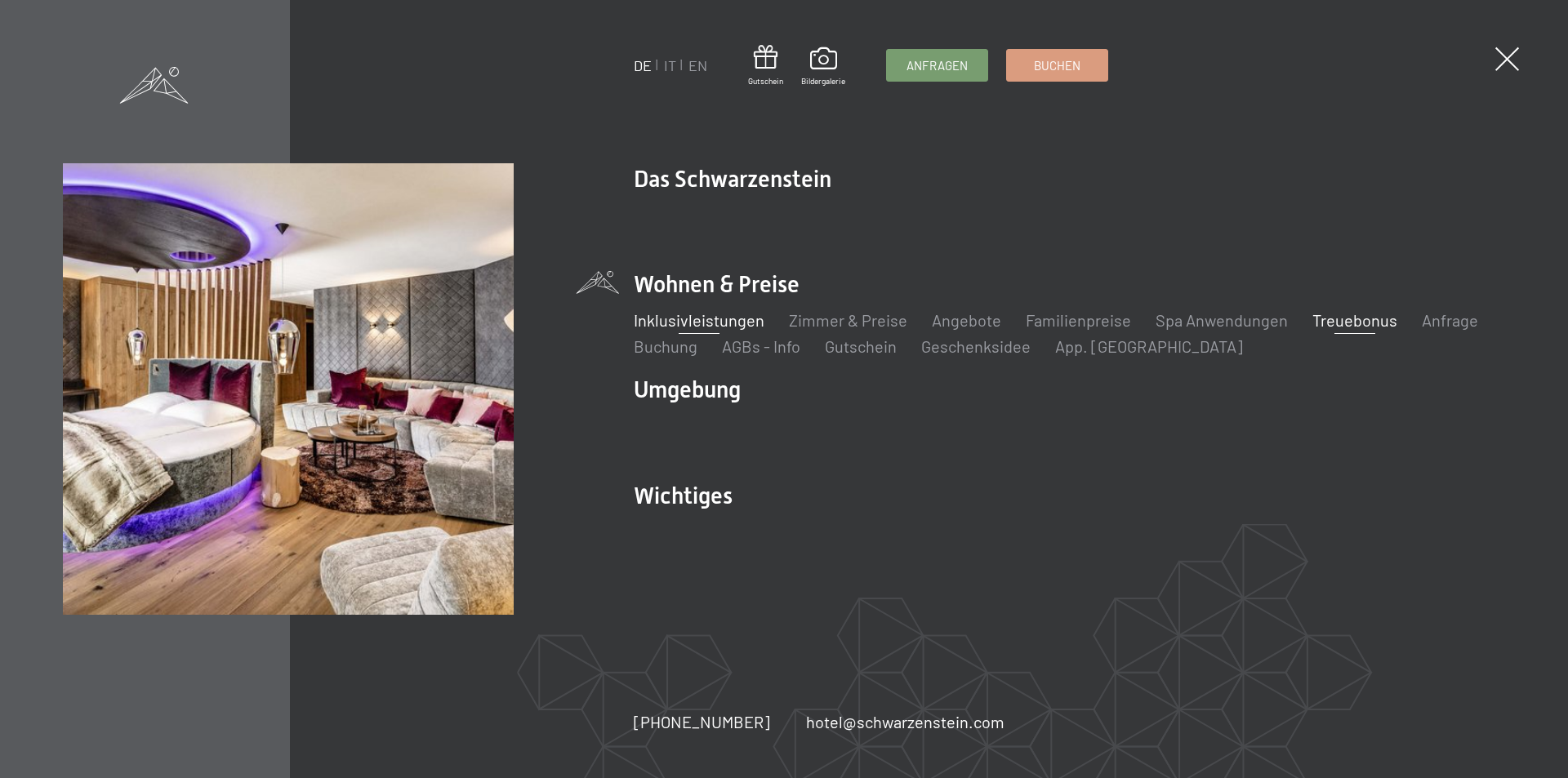
click at [1347, 318] on link "Treuebonus" at bounding box center [1355, 320] width 85 height 19
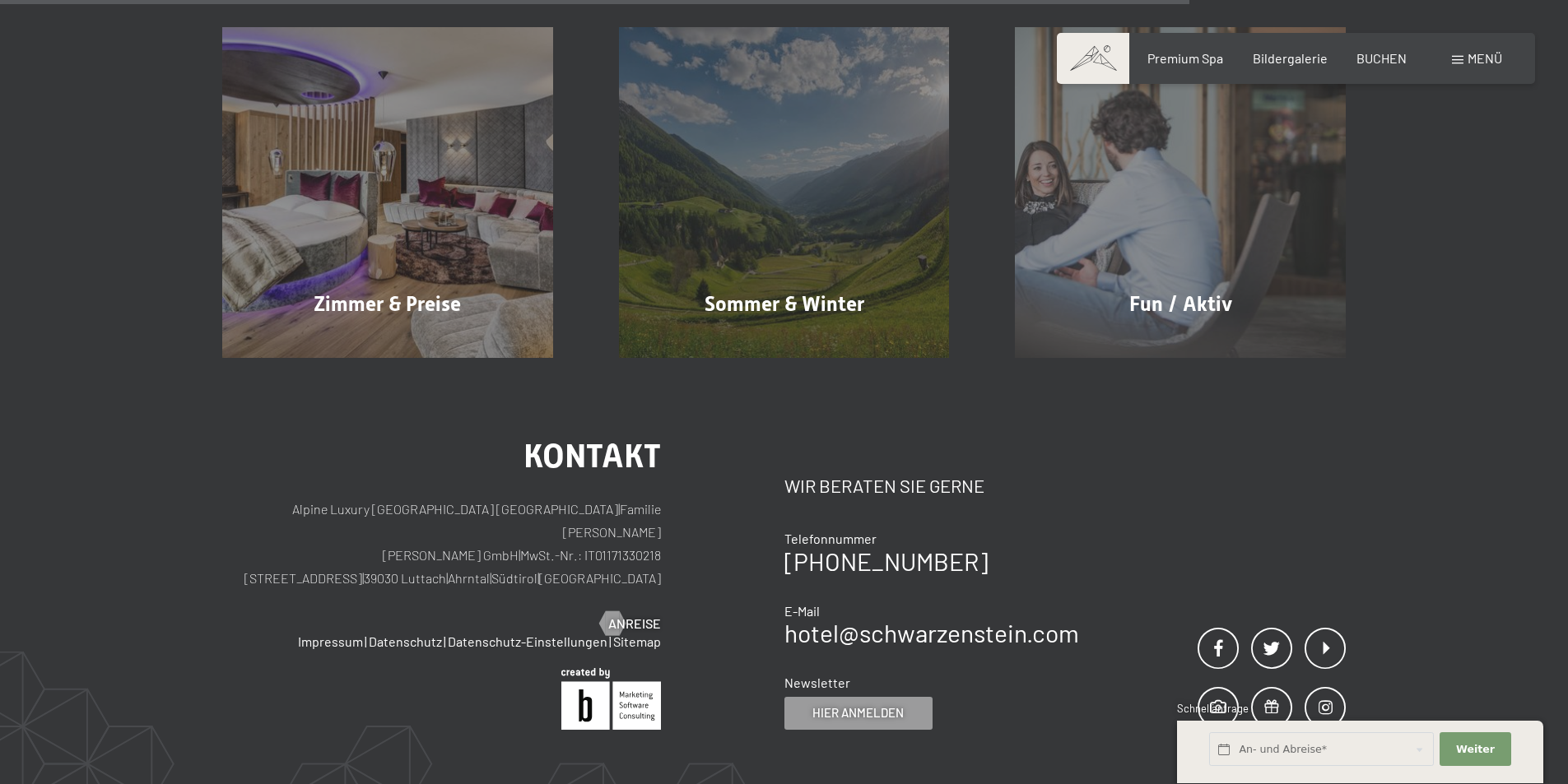
scroll to position [1316, 0]
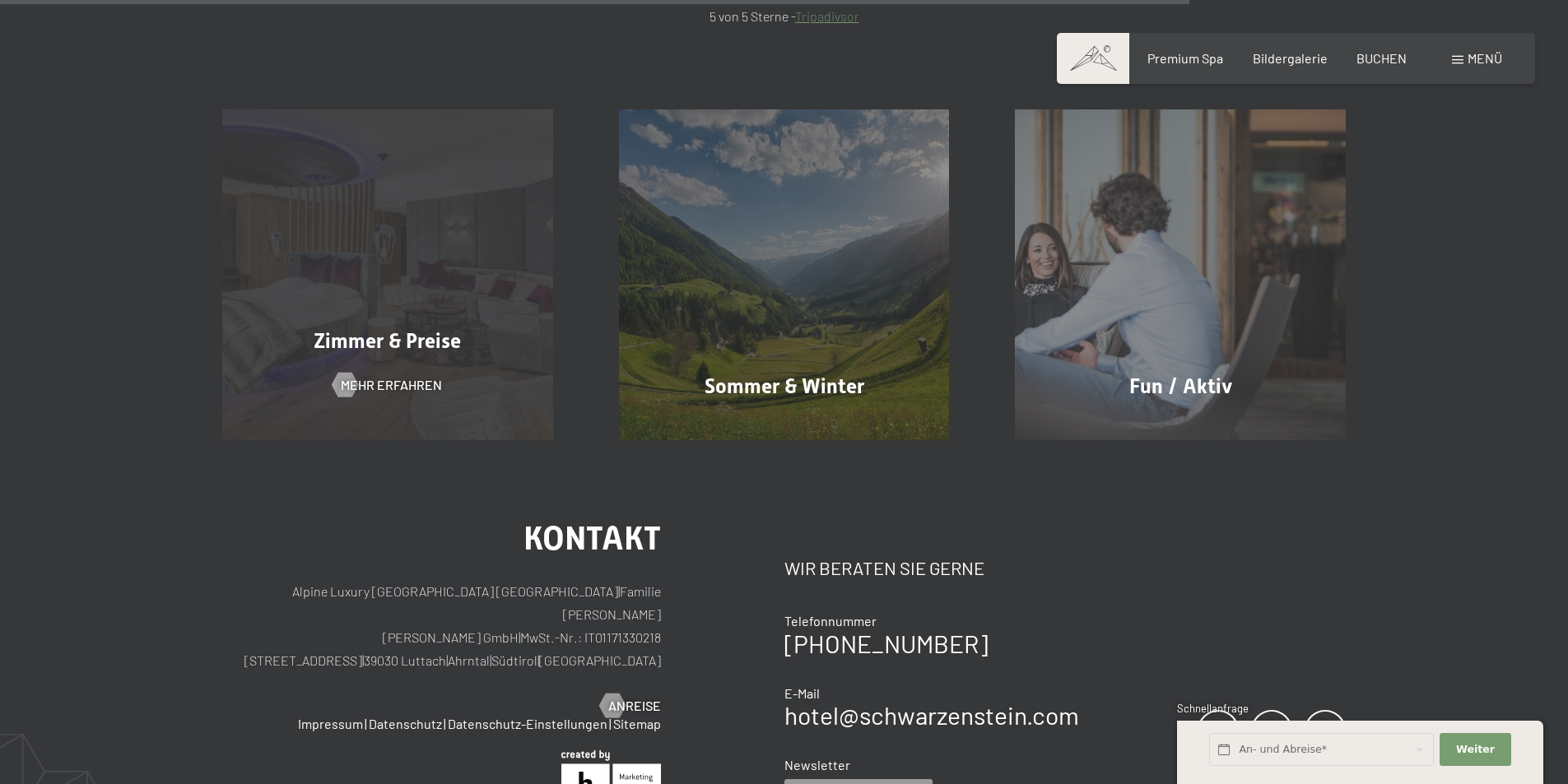
click at [417, 289] on div "Zimmer & Preise Mehr erfahren" at bounding box center [387, 274] width 396 height 331
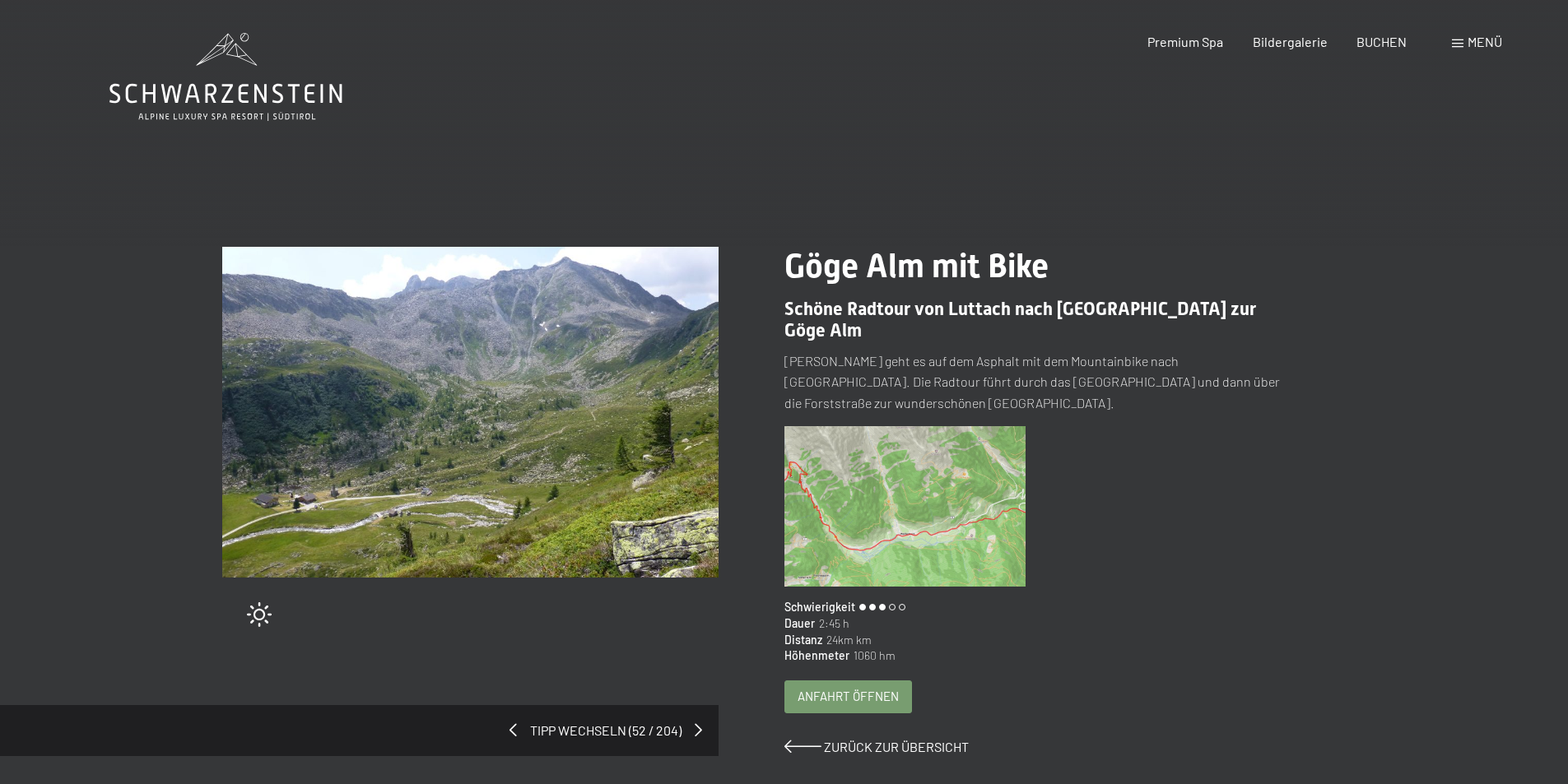
scroll to position [82, 0]
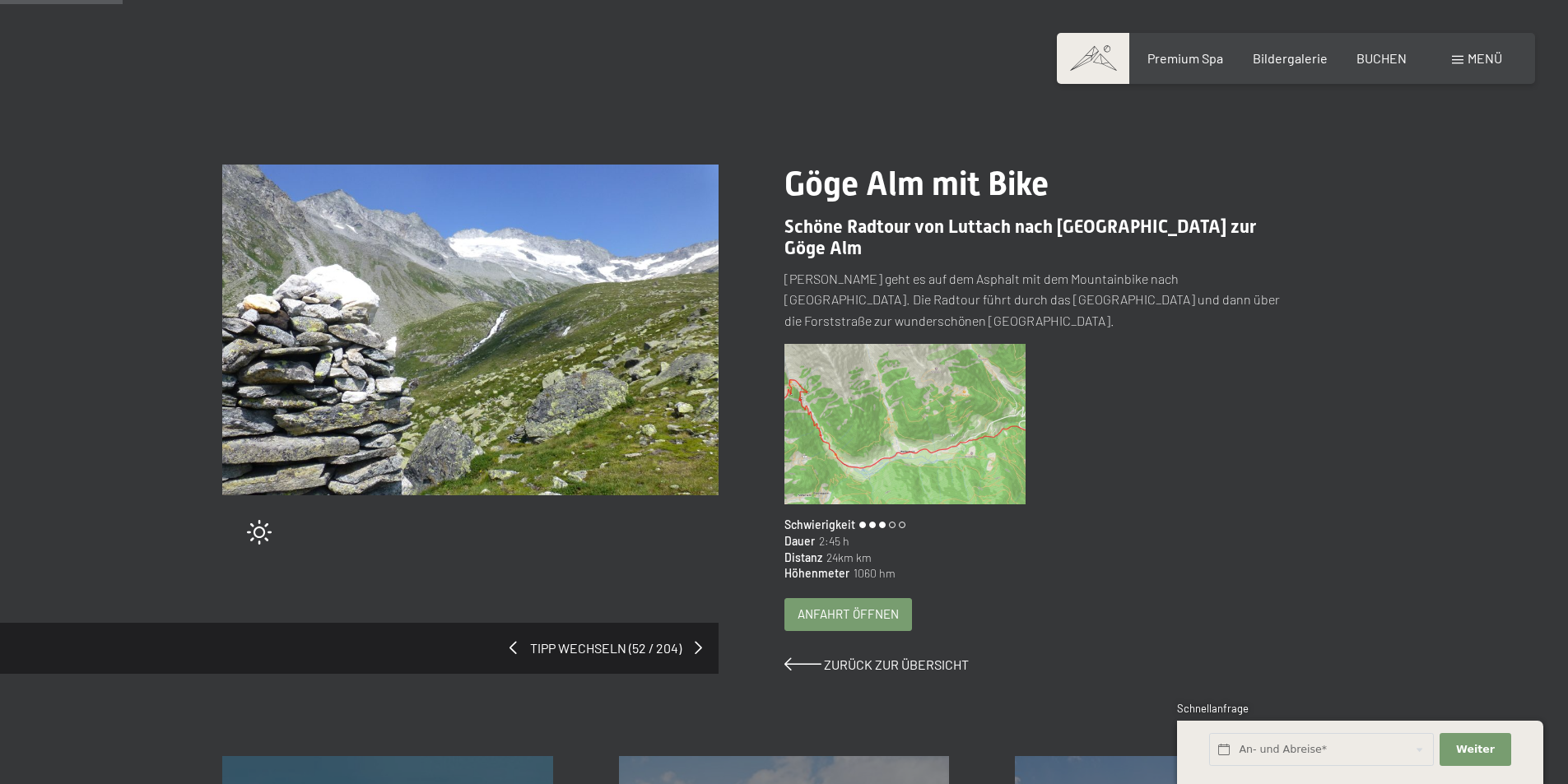
click at [893, 421] on img at bounding box center [906, 425] width 242 height 162
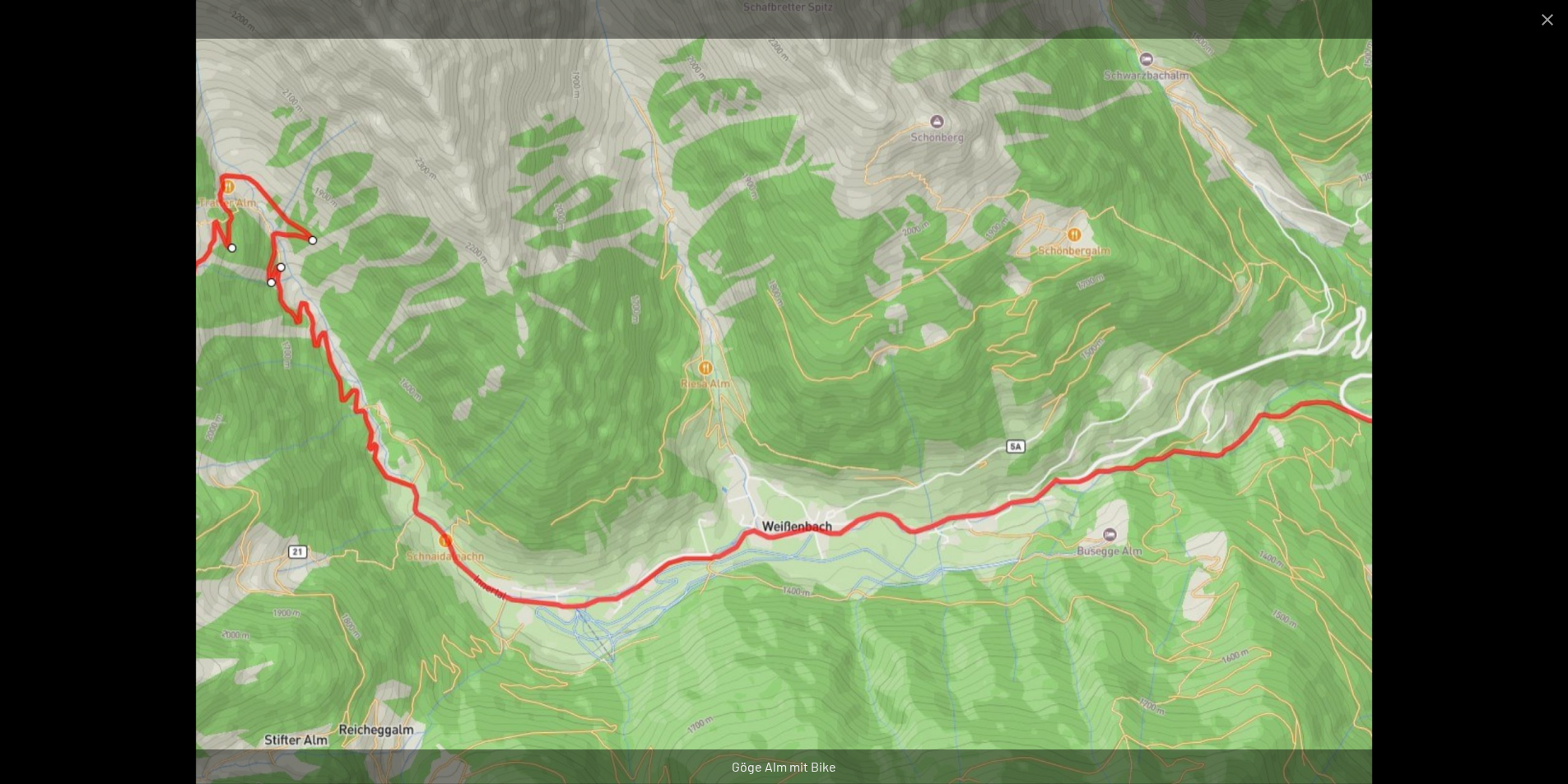
scroll to position [494, 0]
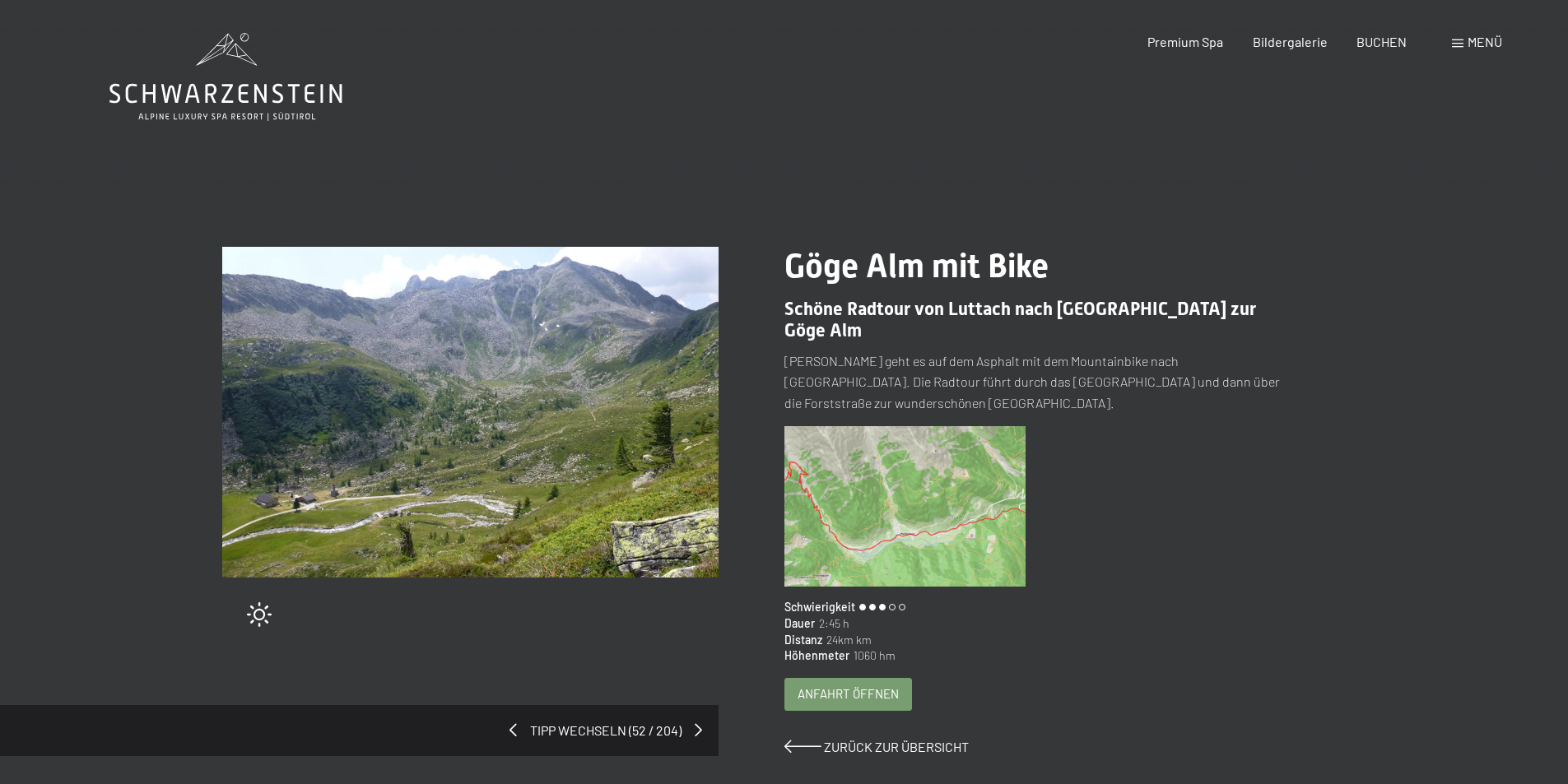
click at [868, 686] on div "Anfahrt öffnen" at bounding box center [848, 694] width 126 height 31
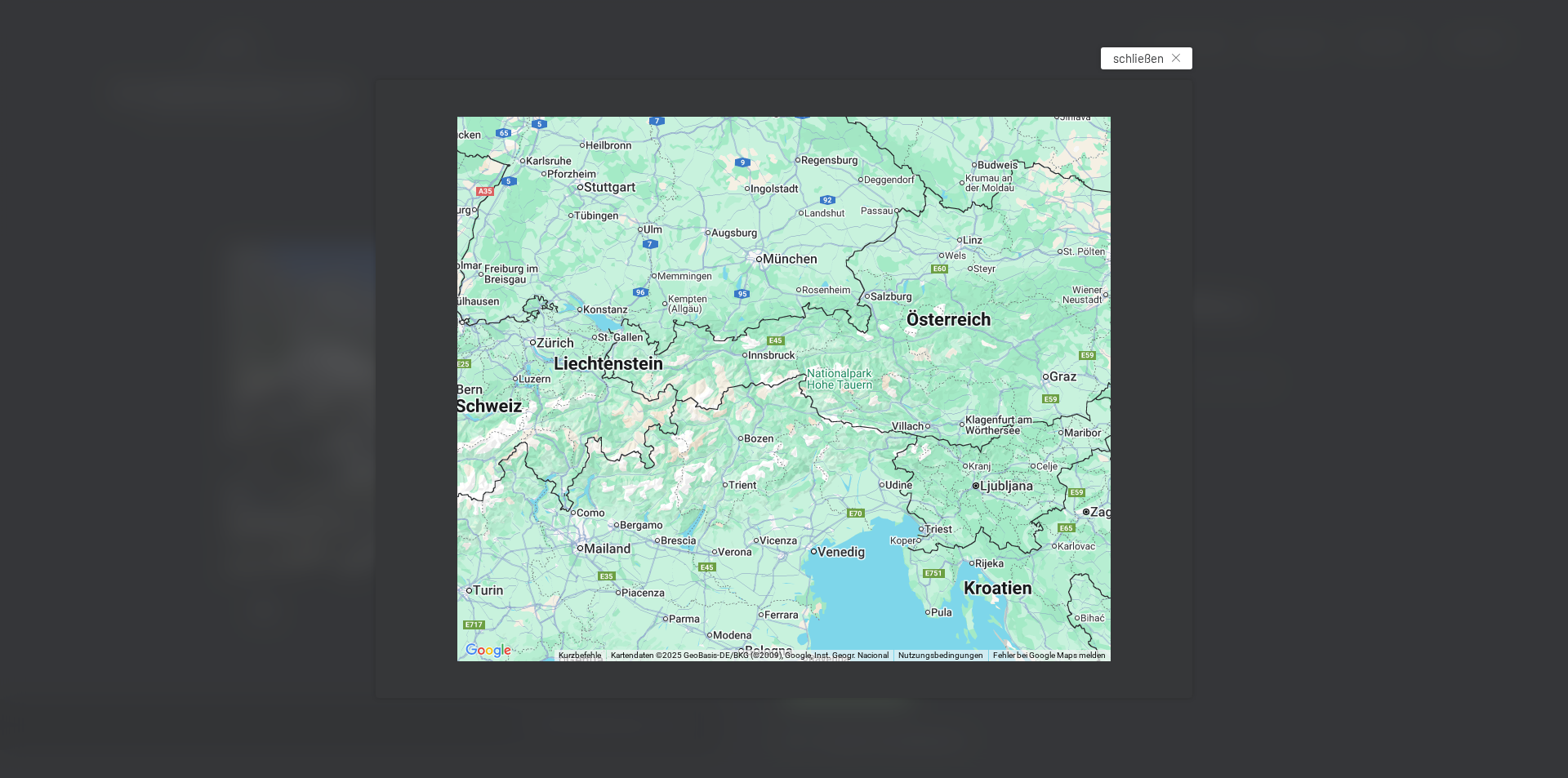
click at [1176, 54] on icon at bounding box center [1176, 58] width 8 height 8
